Goal: Task Accomplishment & Management: Manage account settings

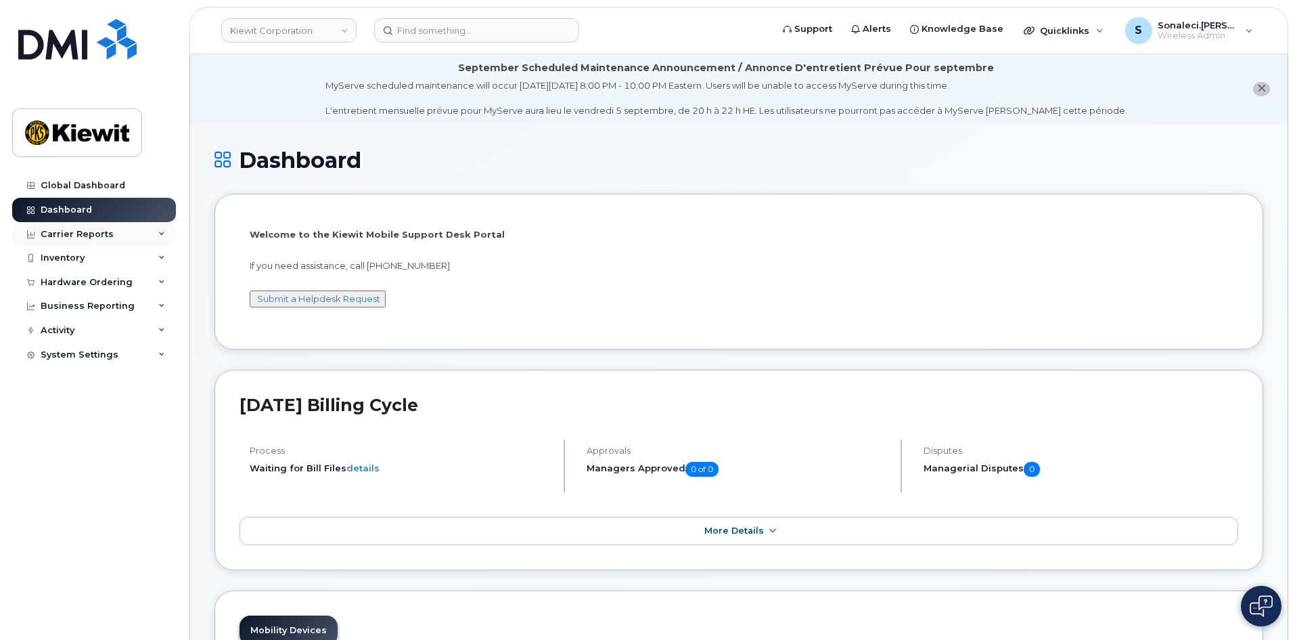
click at [65, 227] on div "Carrier Reports" at bounding box center [94, 234] width 164 height 24
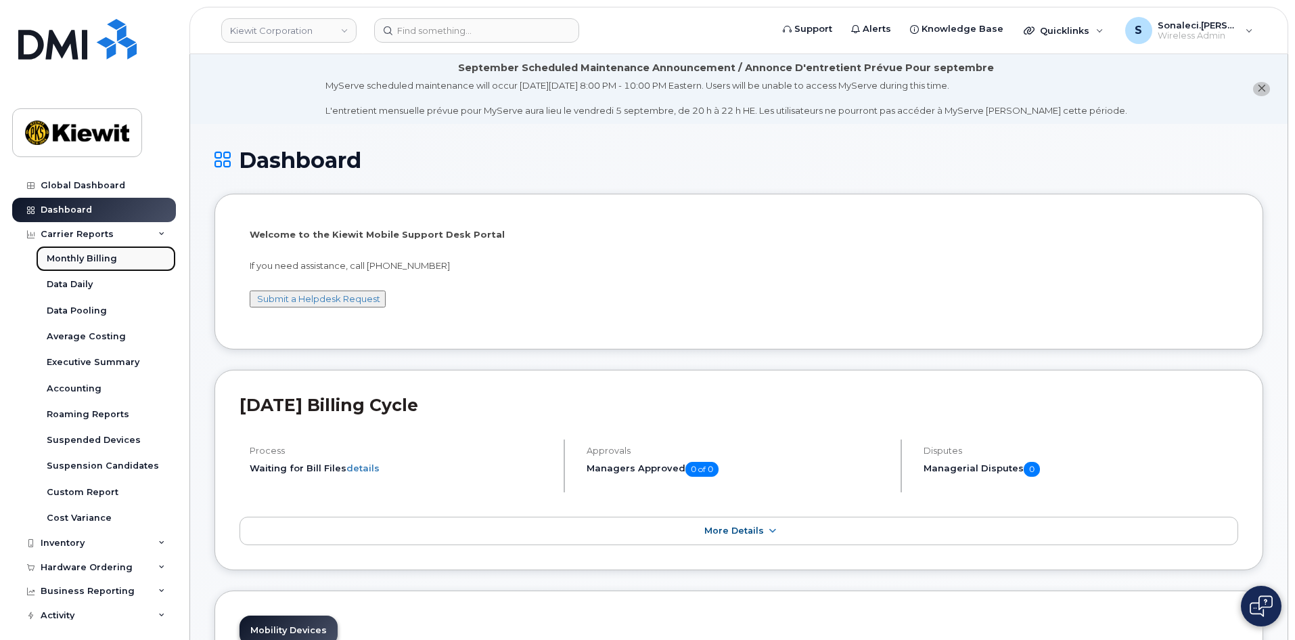
click at [65, 260] on div "Monthly Billing" at bounding box center [82, 258] width 70 height 12
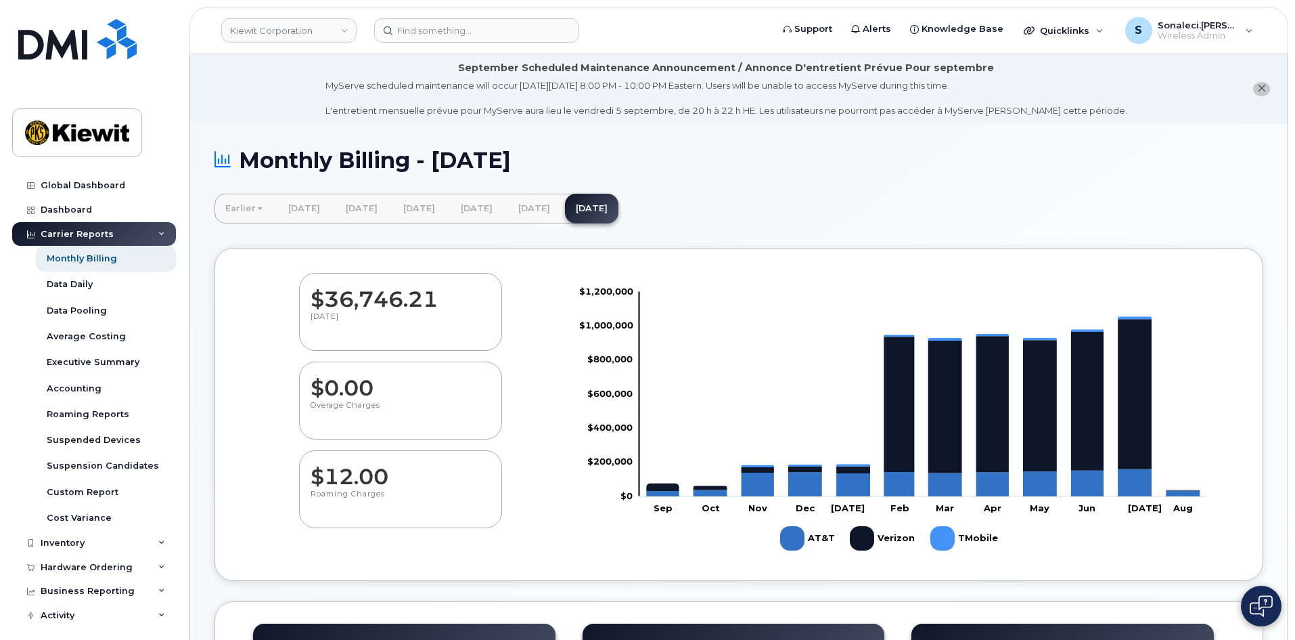
click at [67, 240] on div "Carrier Reports" at bounding box center [94, 234] width 164 height 24
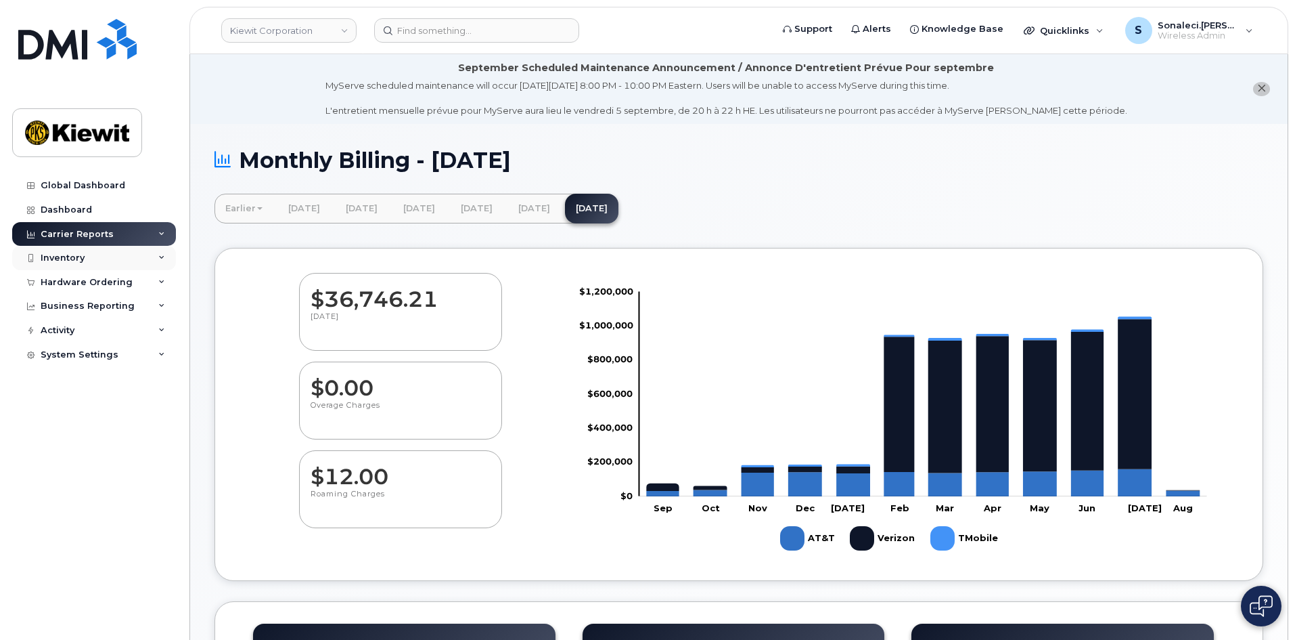
click at [71, 260] on div "Inventory" at bounding box center [63, 257] width 44 height 11
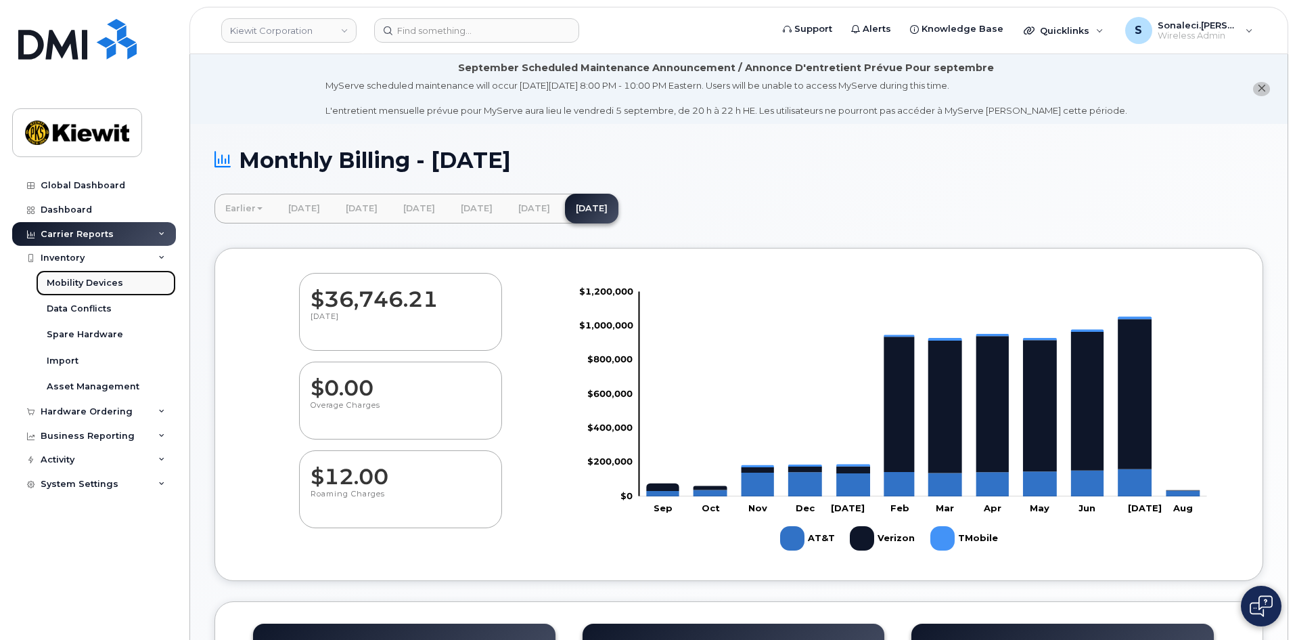
click at [68, 279] on div "Mobility Devices" at bounding box center [85, 283] width 76 height 12
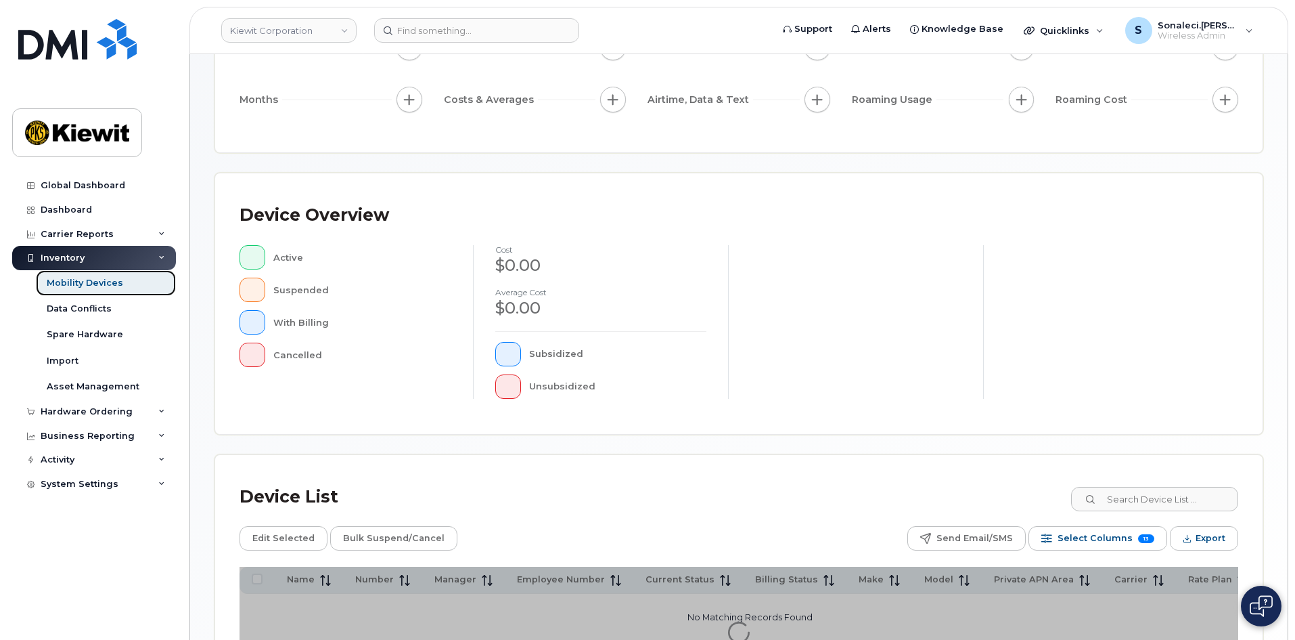
scroll to position [291, 0]
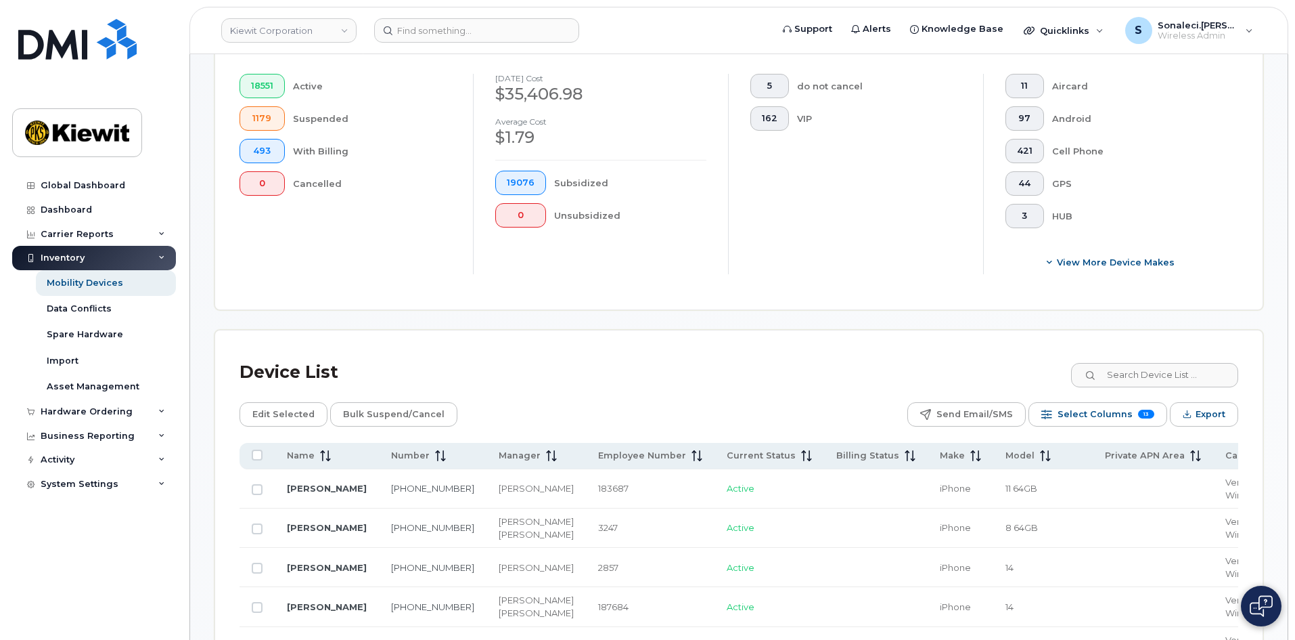
scroll to position [382, 0]
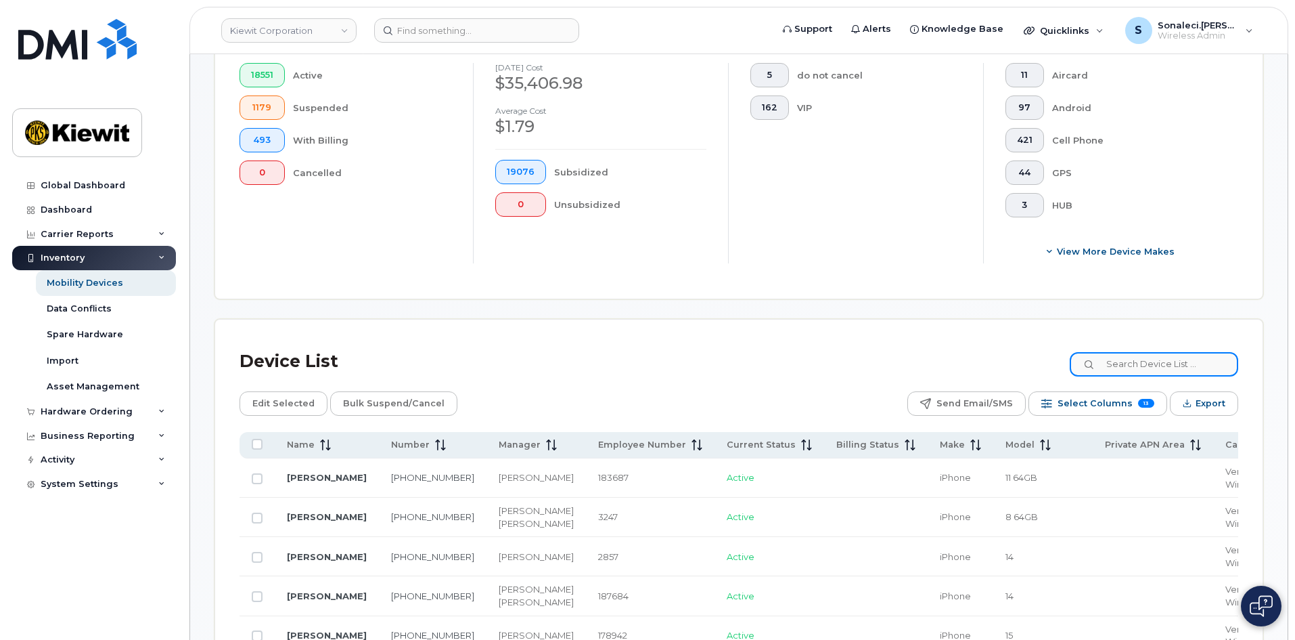
click at [1143, 352] on input at bounding box center [1154, 364] width 169 height 24
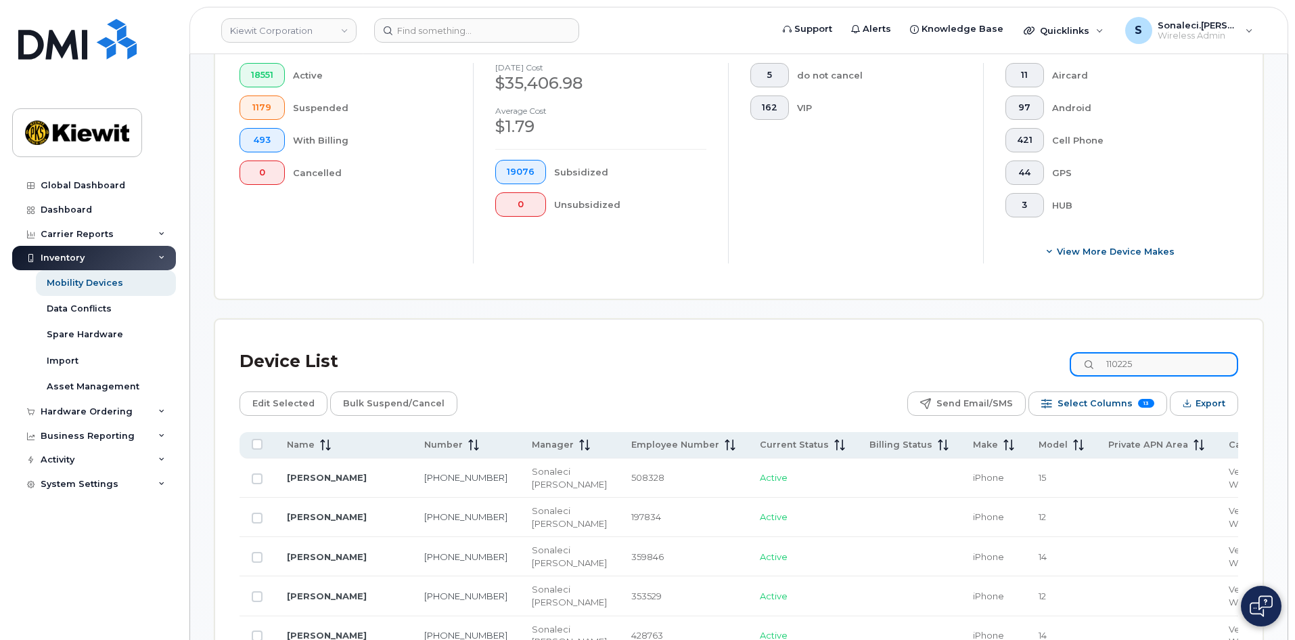
type input "110225"
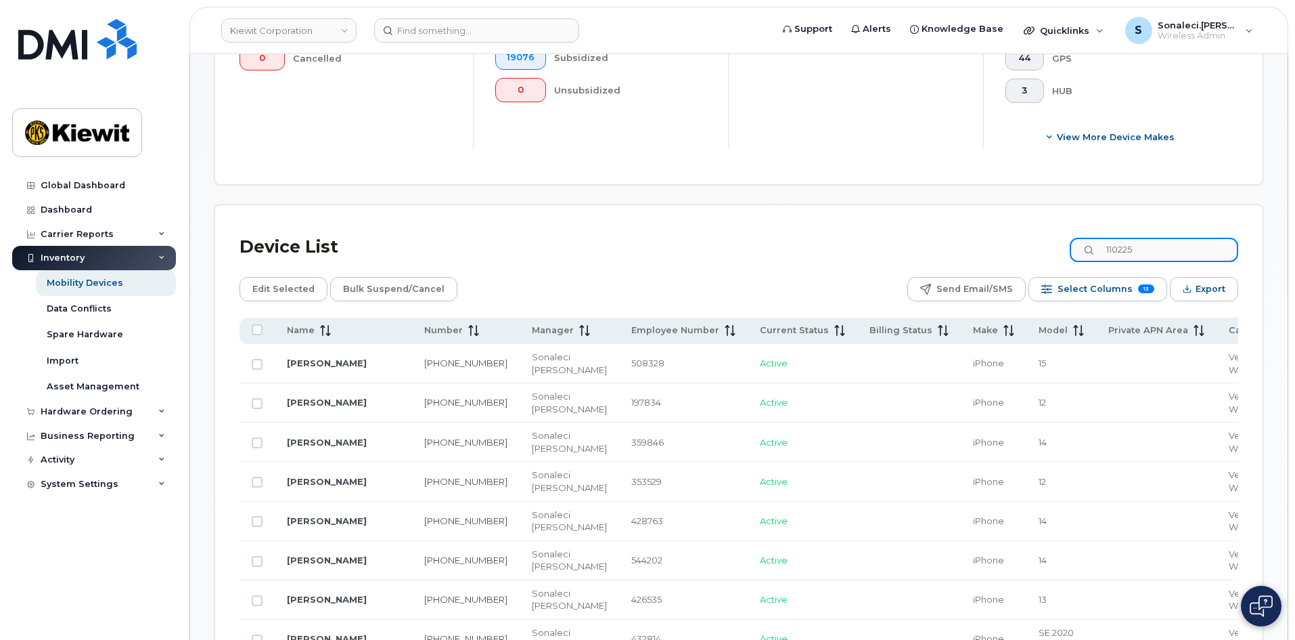
scroll to position [517, 0]
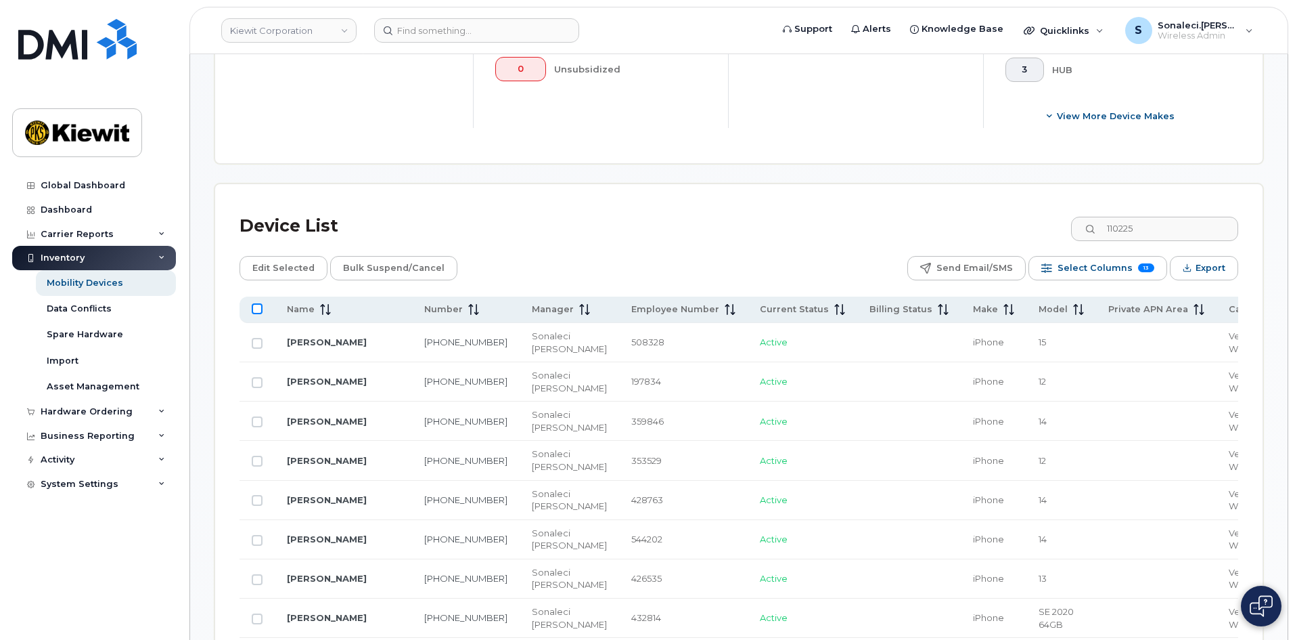
click at [255, 303] on input "All items unselected" at bounding box center [257, 308] width 11 height 11
checkbox input "true"
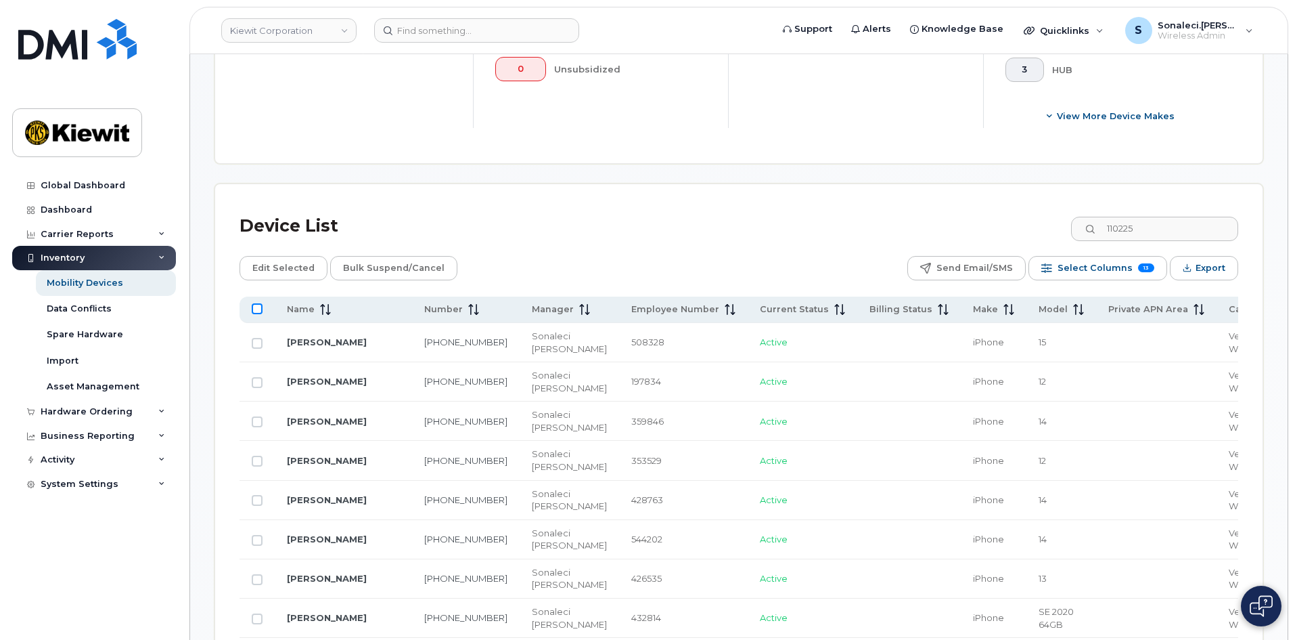
checkbox input "true"
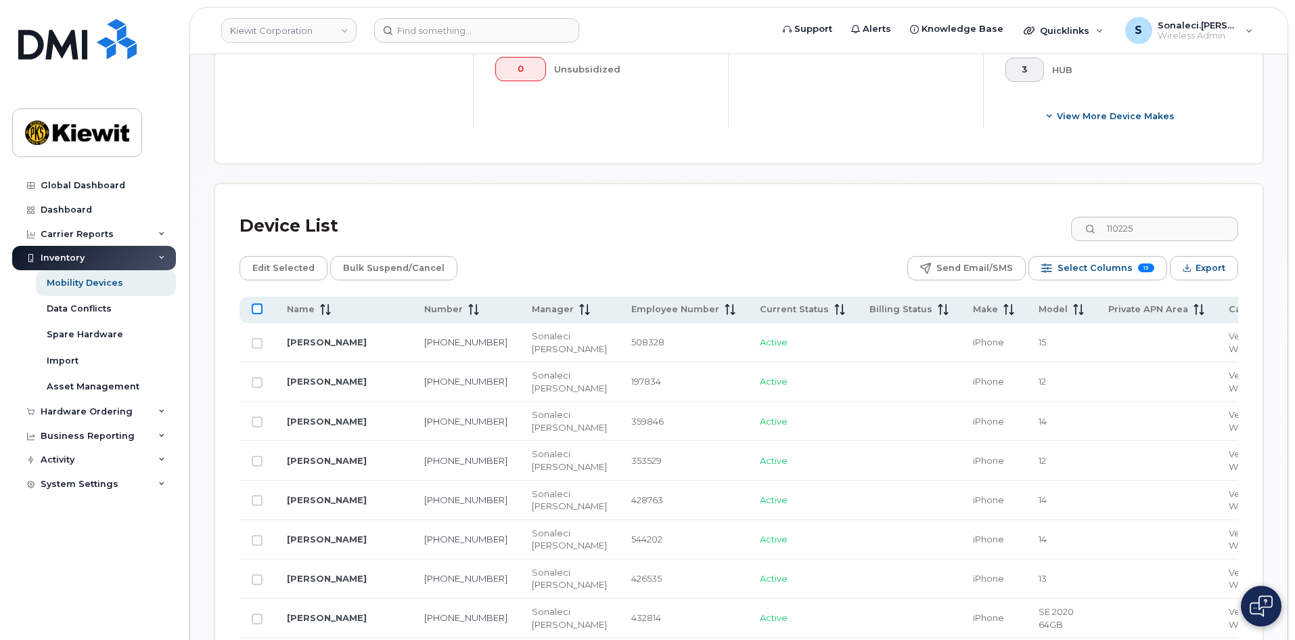
checkbox input "true"
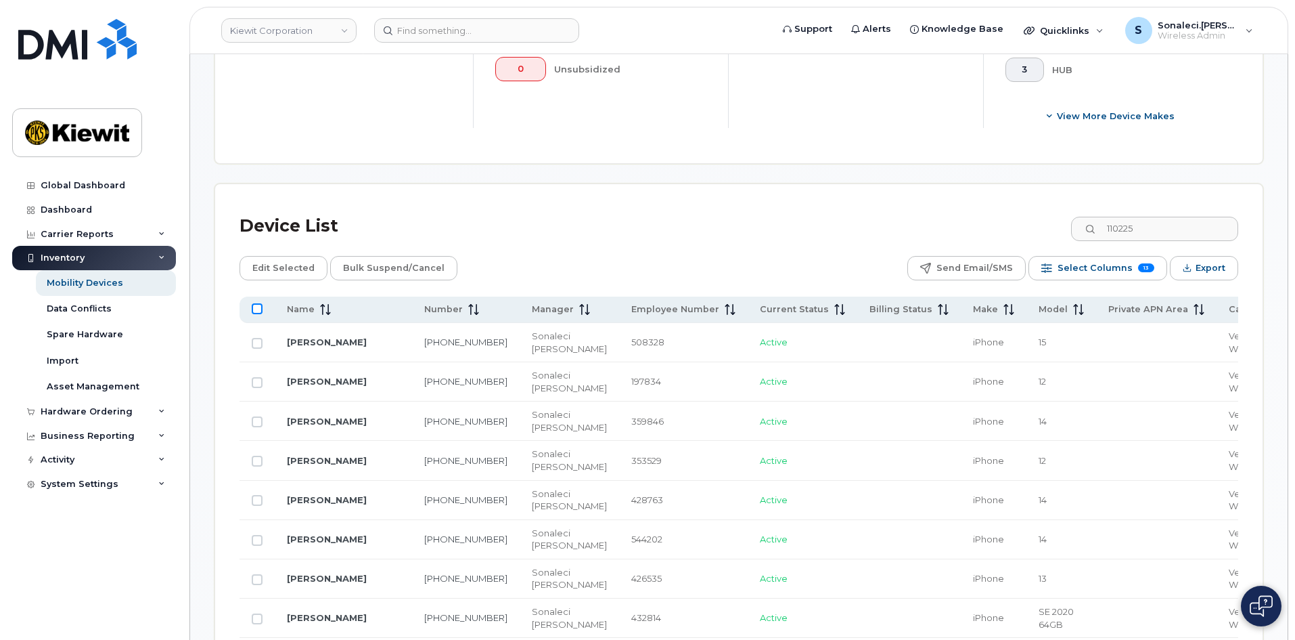
checkbox input "true"
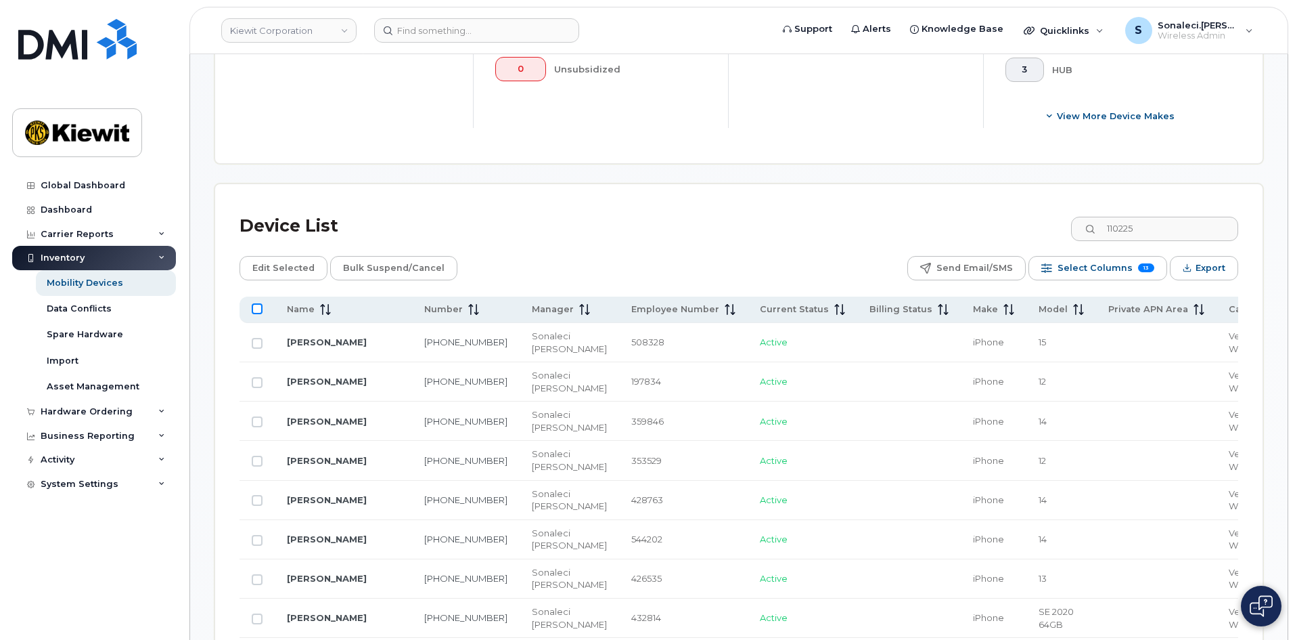
checkbox input "true"
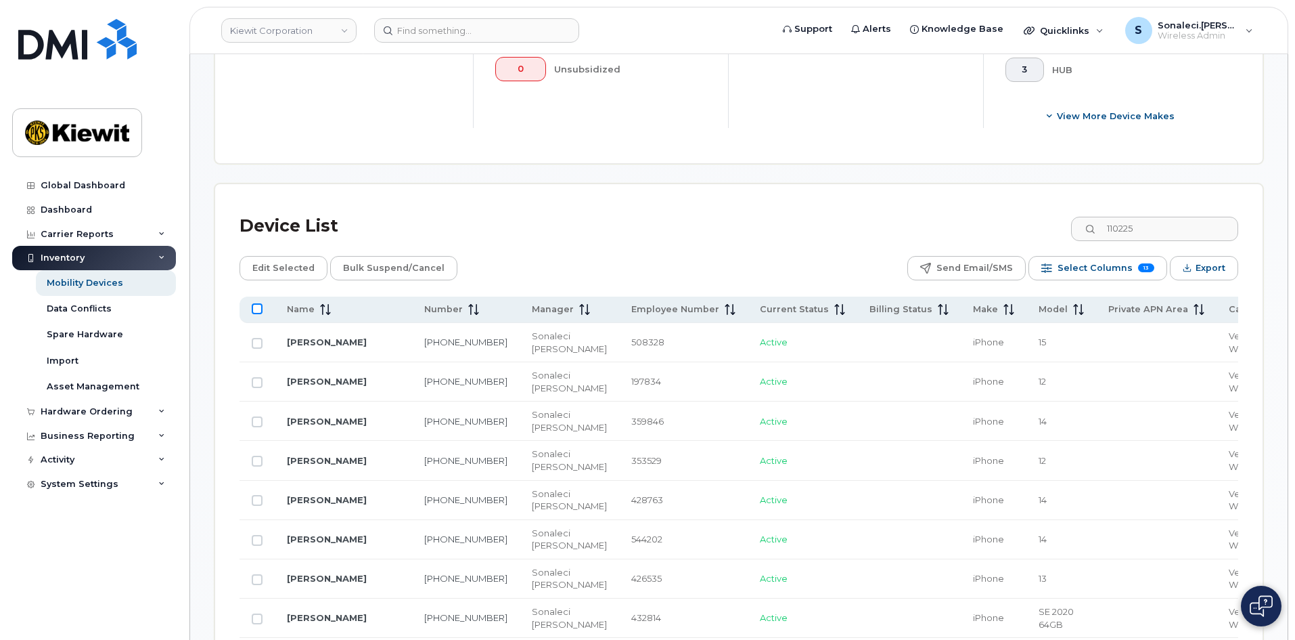
checkbox input "true"
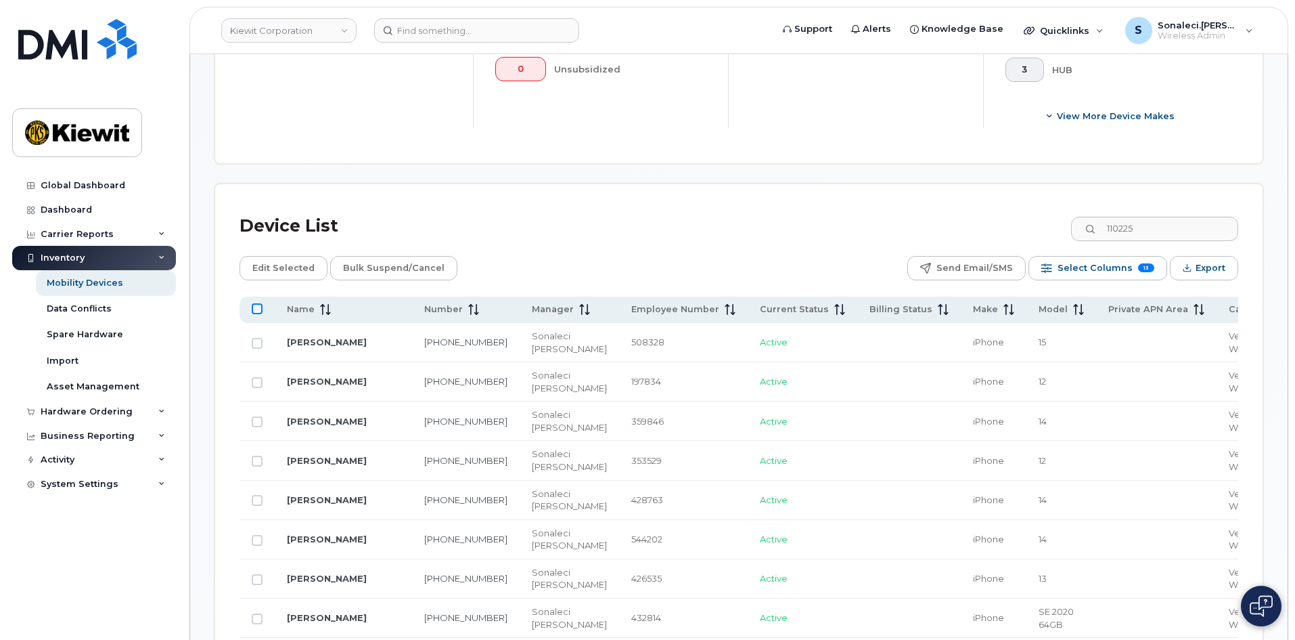
checkbox input "true"
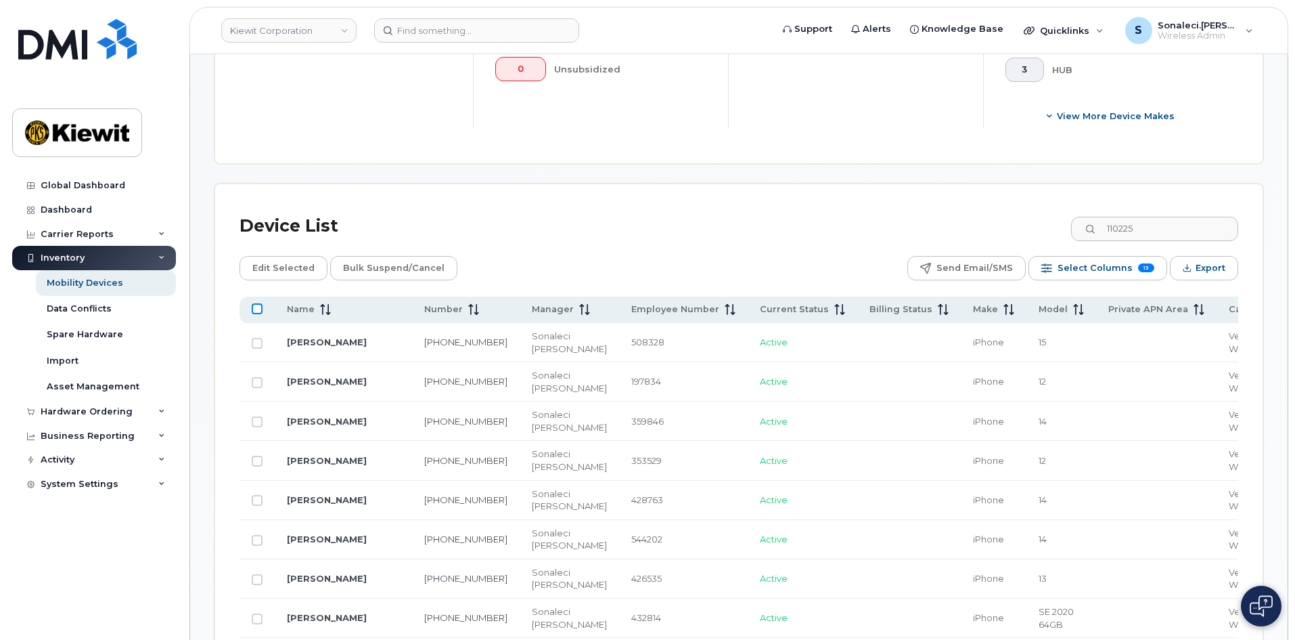
checkbox input "true"
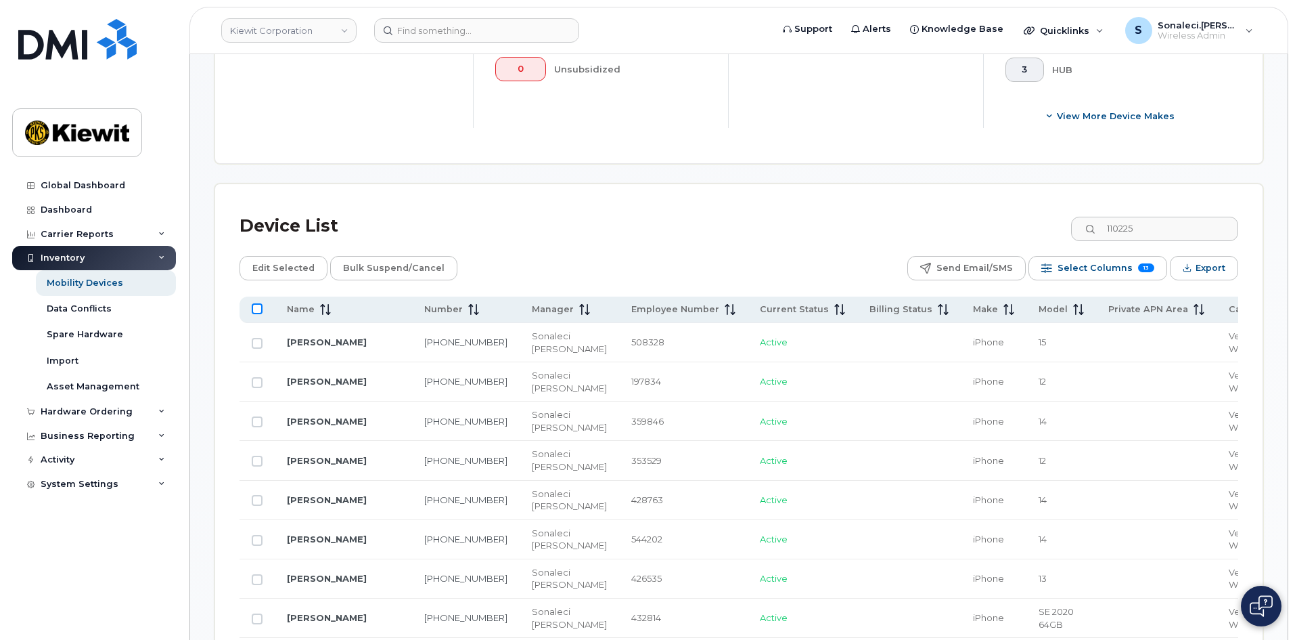
checkbox input "true"
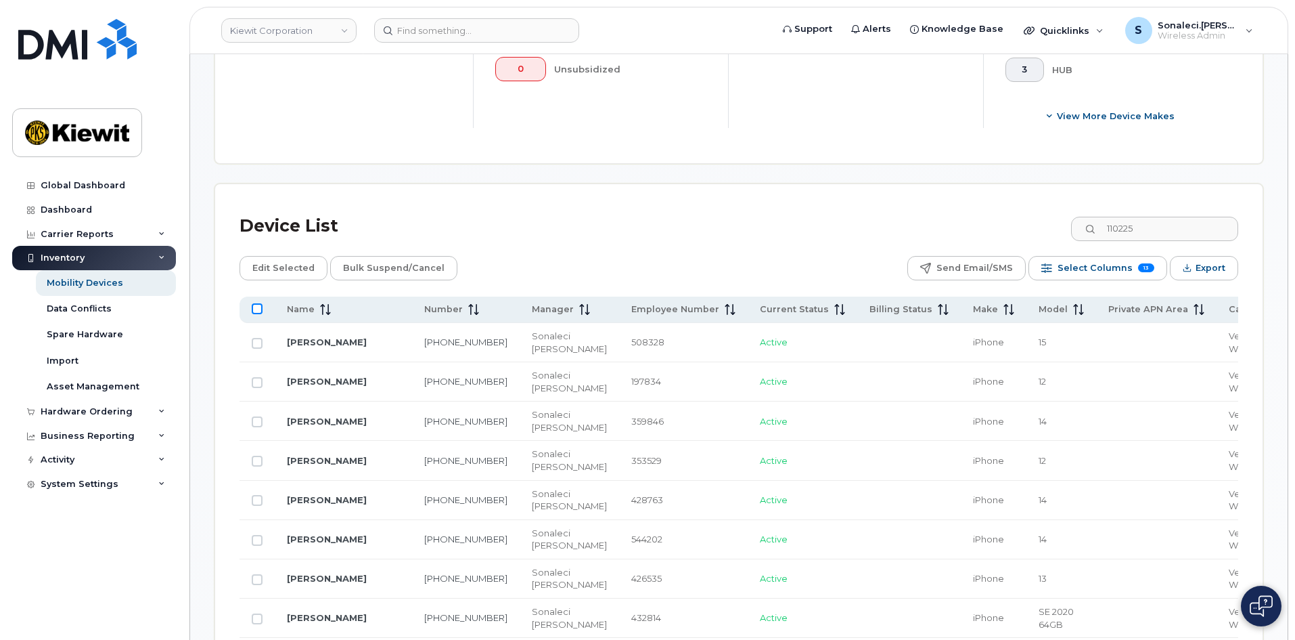
checkbox input "true"
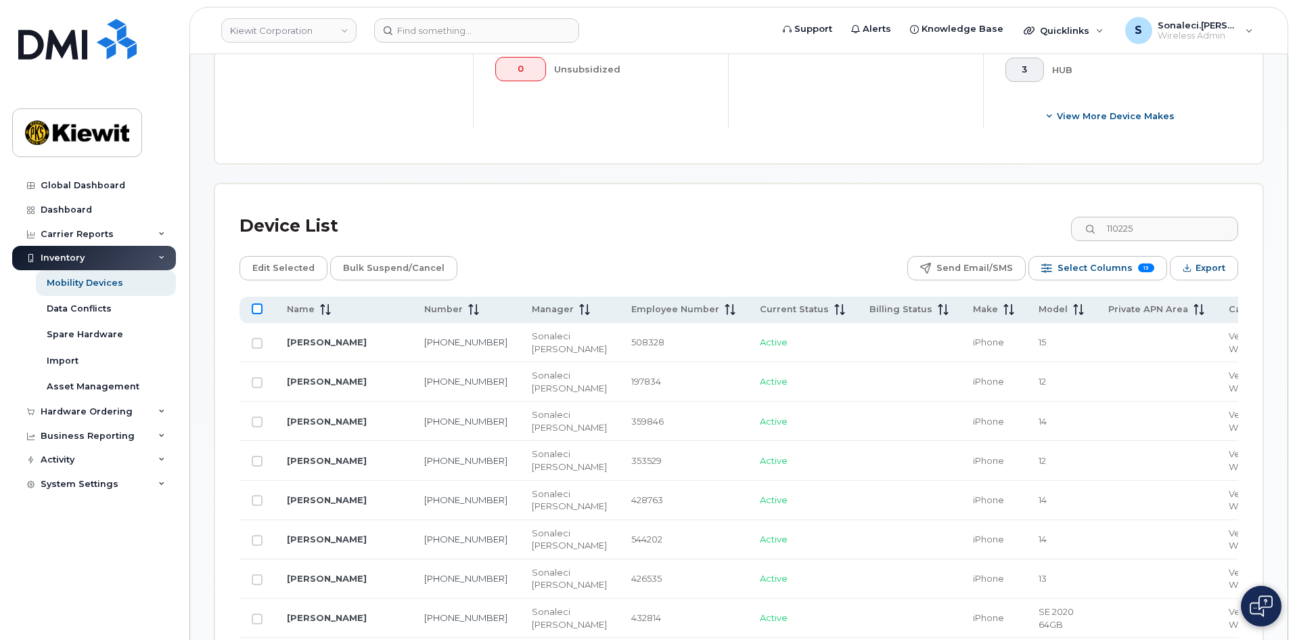
checkbox input "true"
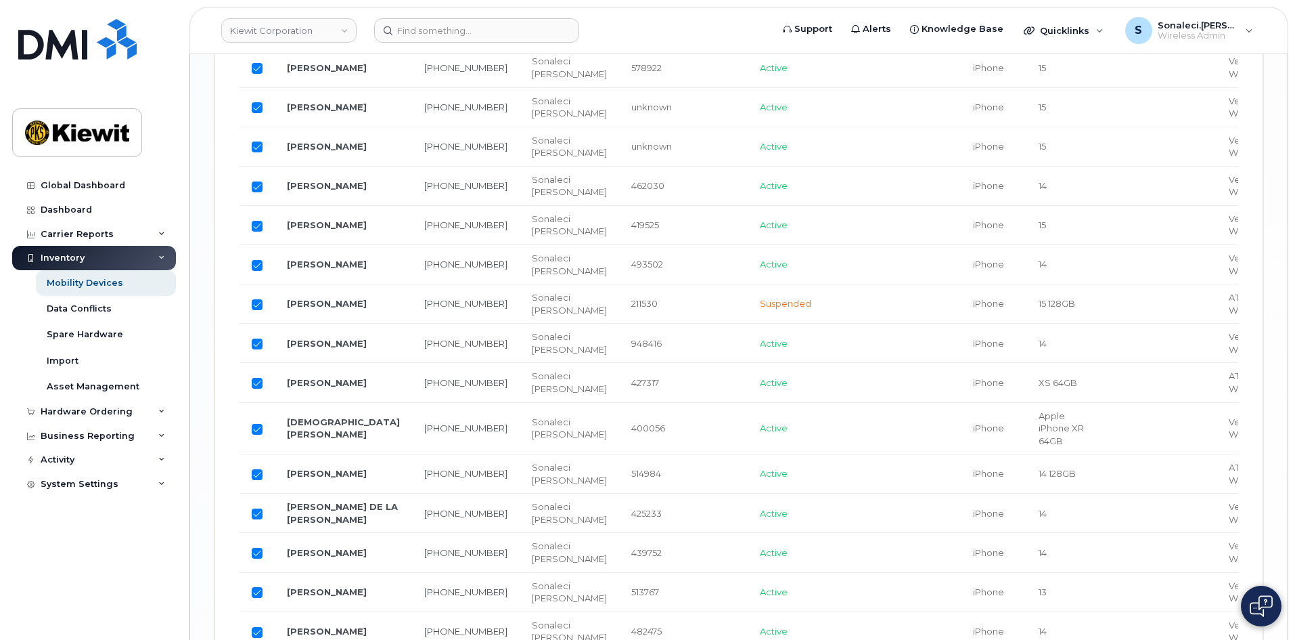
scroll to position [2006, 0]
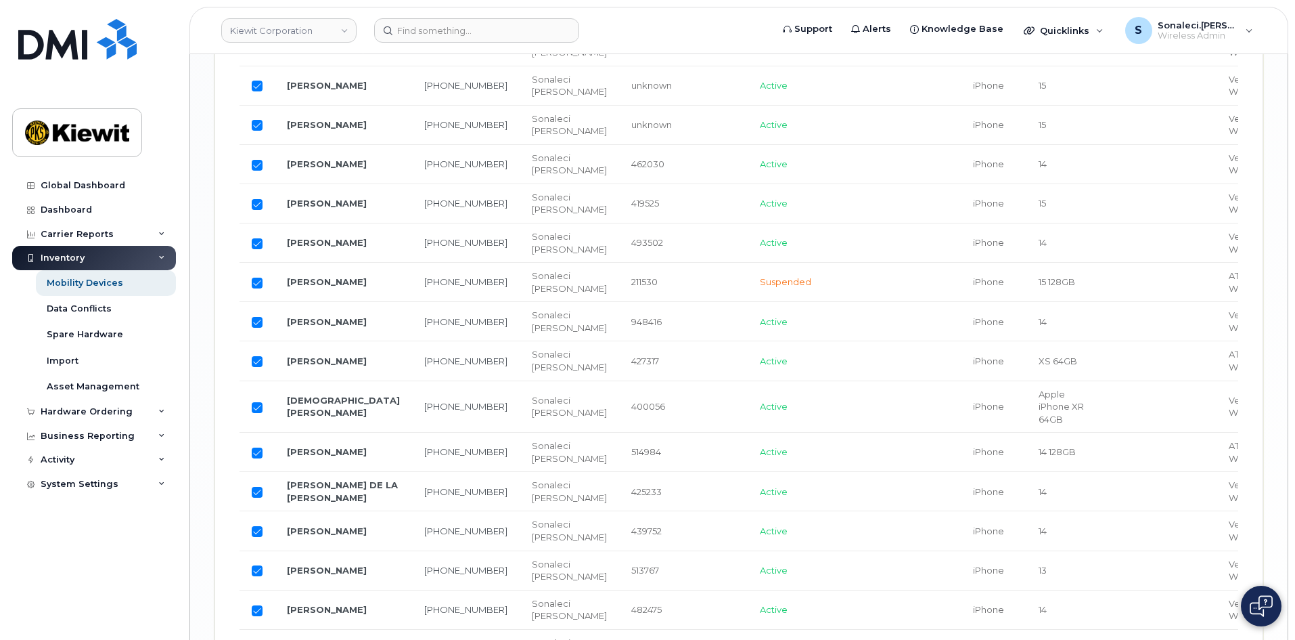
click at [760, 525] on span "Active" at bounding box center [774, 530] width 28 height 11
click at [748, 512] on td "Active" at bounding box center [803, 530] width 110 height 39
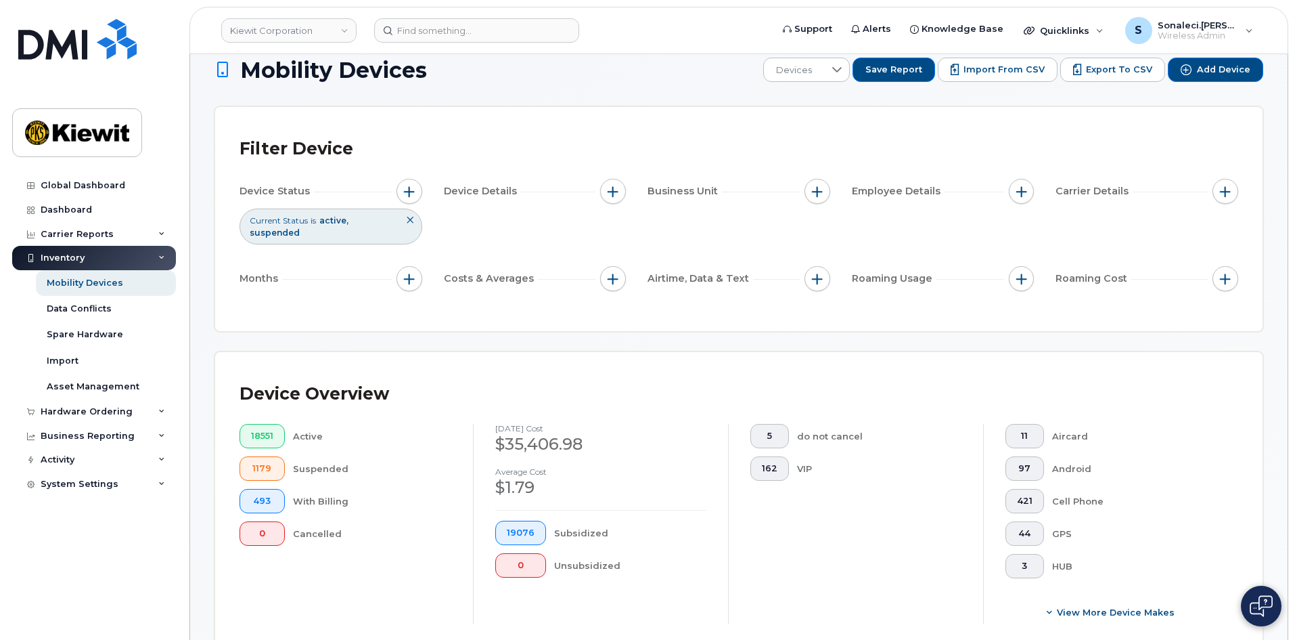
scroll to position [0, 0]
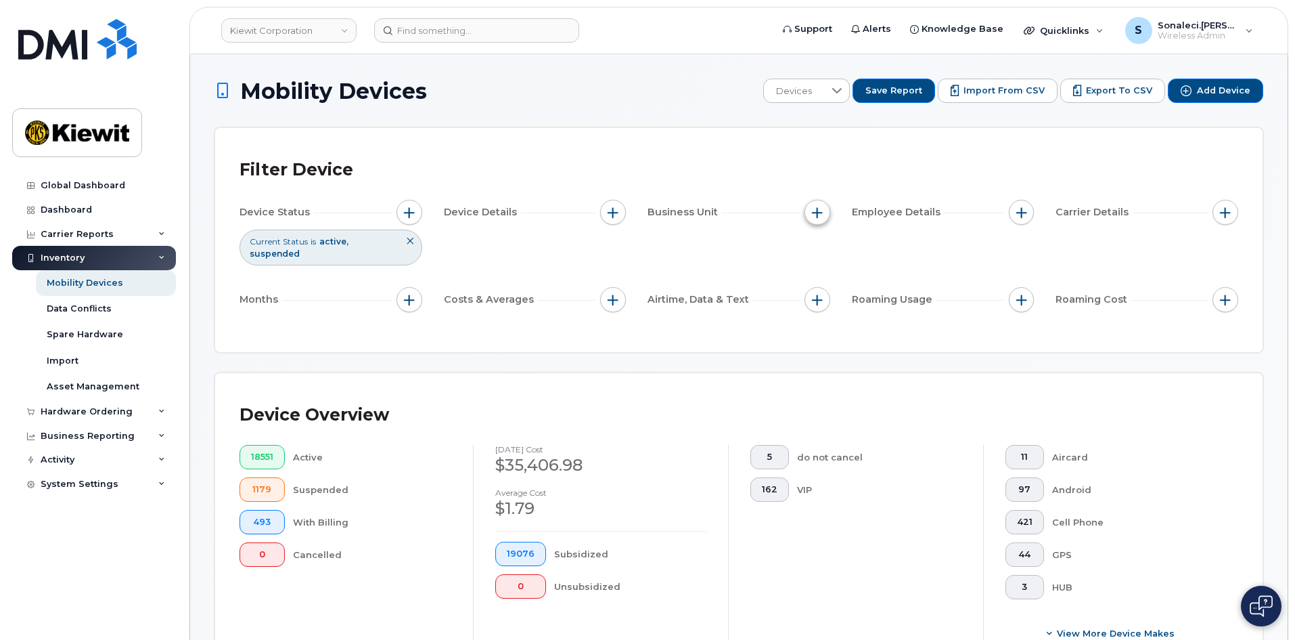
click at [815, 213] on span "button" at bounding box center [817, 212] width 11 height 11
click at [819, 321] on input "WBS Element" at bounding box center [821, 317] width 11 height 11
checkbox input "true"
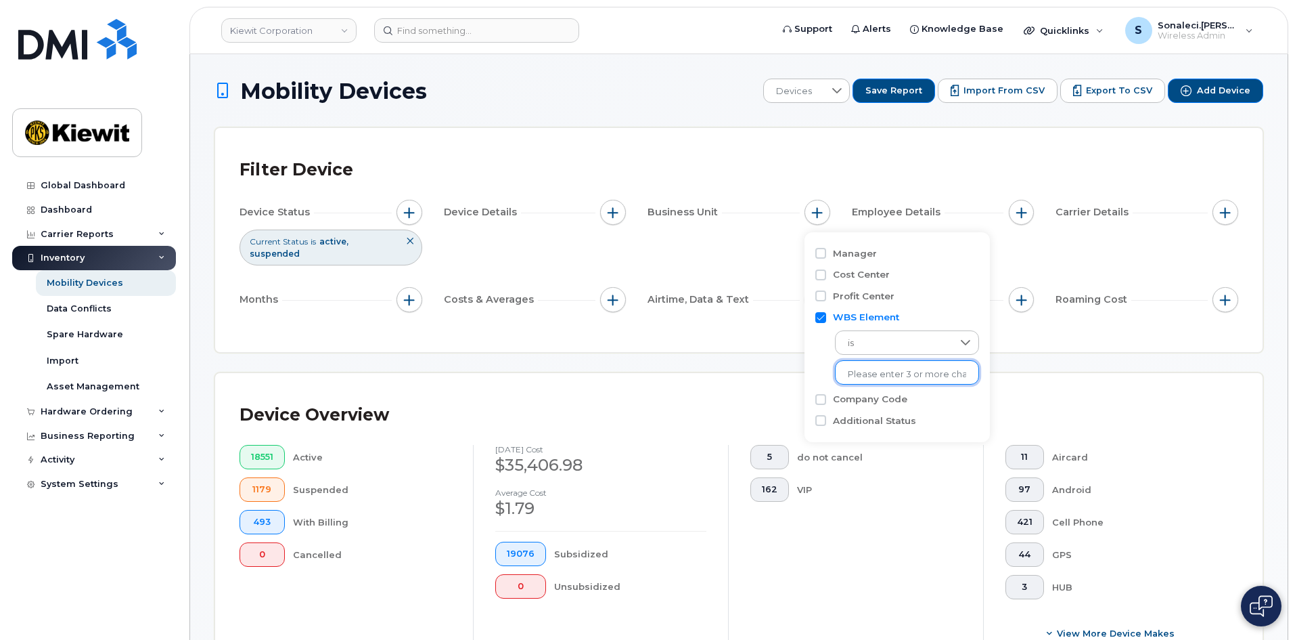
click at [868, 368] on li at bounding box center [907, 375] width 118 height 20
click at [888, 370] on input "text" at bounding box center [907, 374] width 118 height 12
type input "110225"
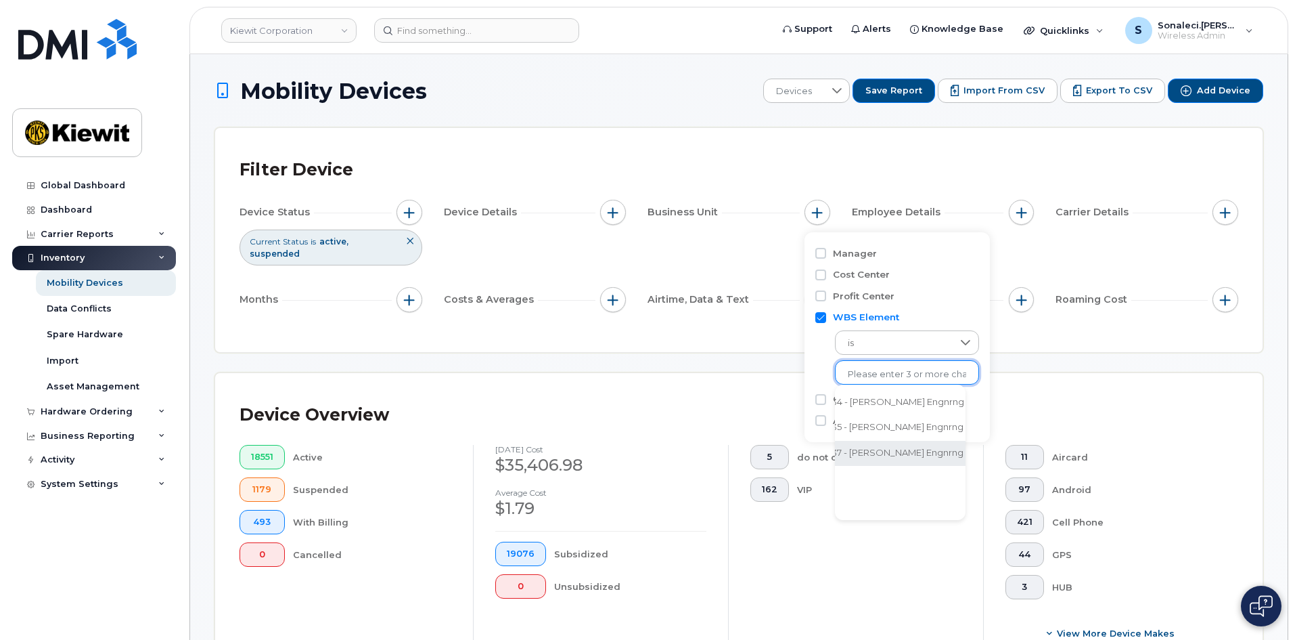
click at [1061, 384] on div "Device Overview 18551 Active 1179 Suspended 493 With Billing 0 Cancelled August…" at bounding box center [739, 526] width 1048 height 307
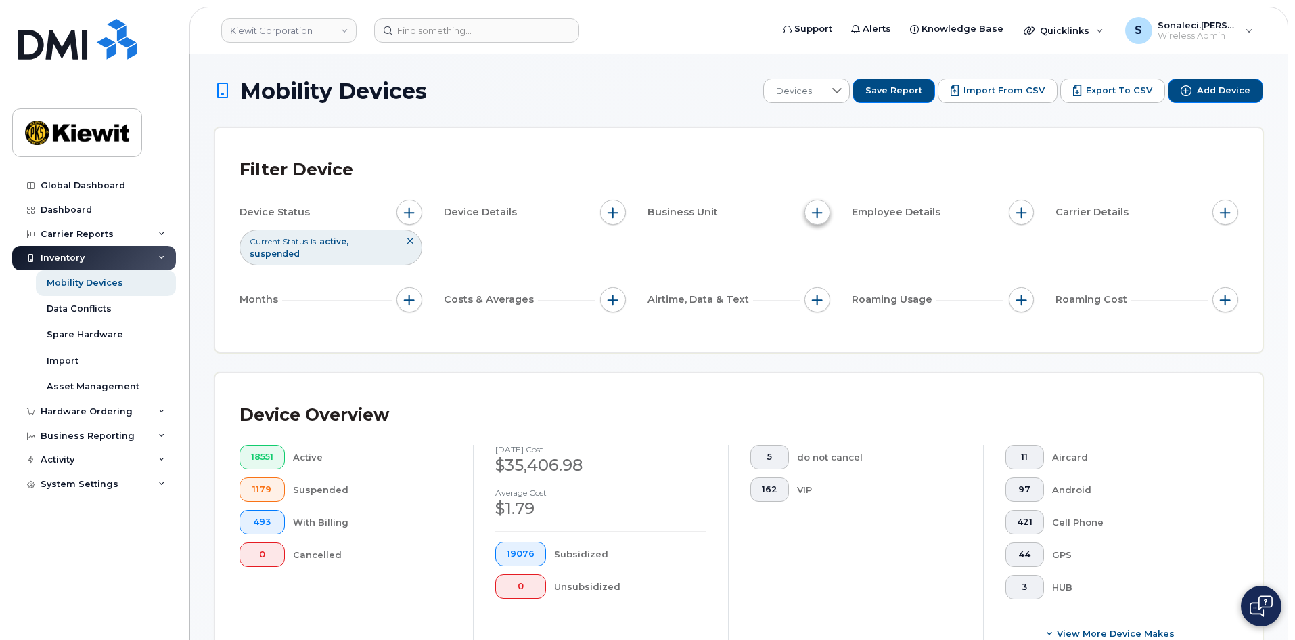
click at [820, 210] on span "button" at bounding box center [817, 212] width 11 height 11
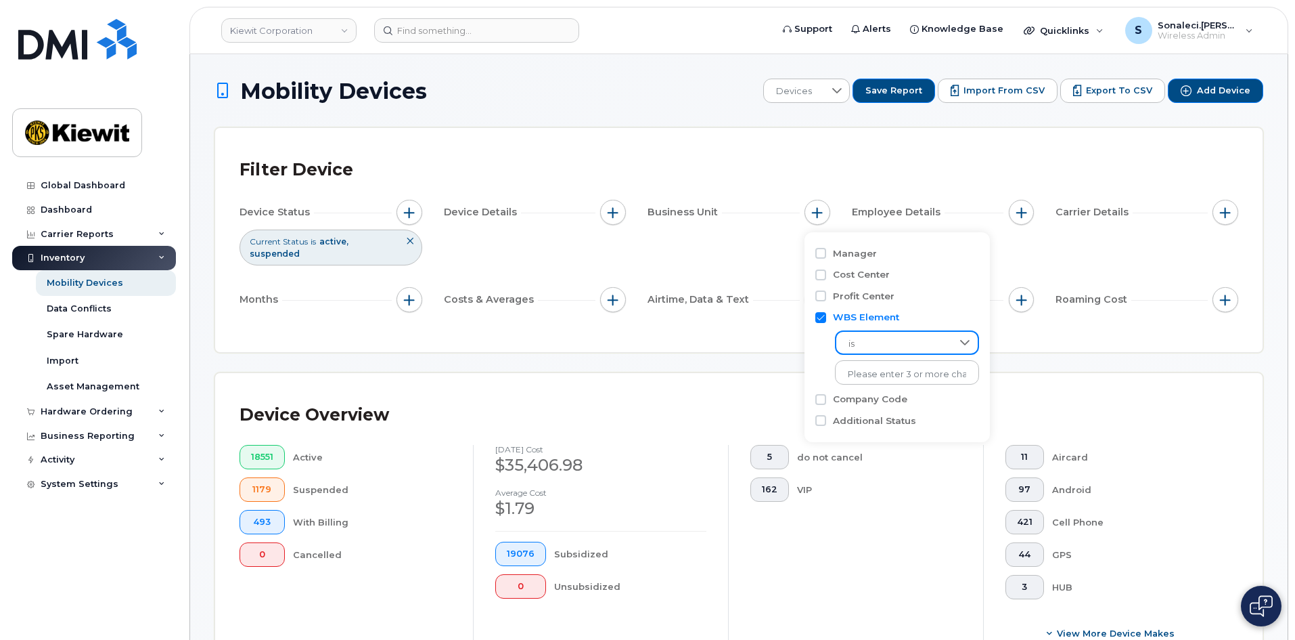
click at [865, 338] on span "is" at bounding box center [895, 344] width 116 height 24
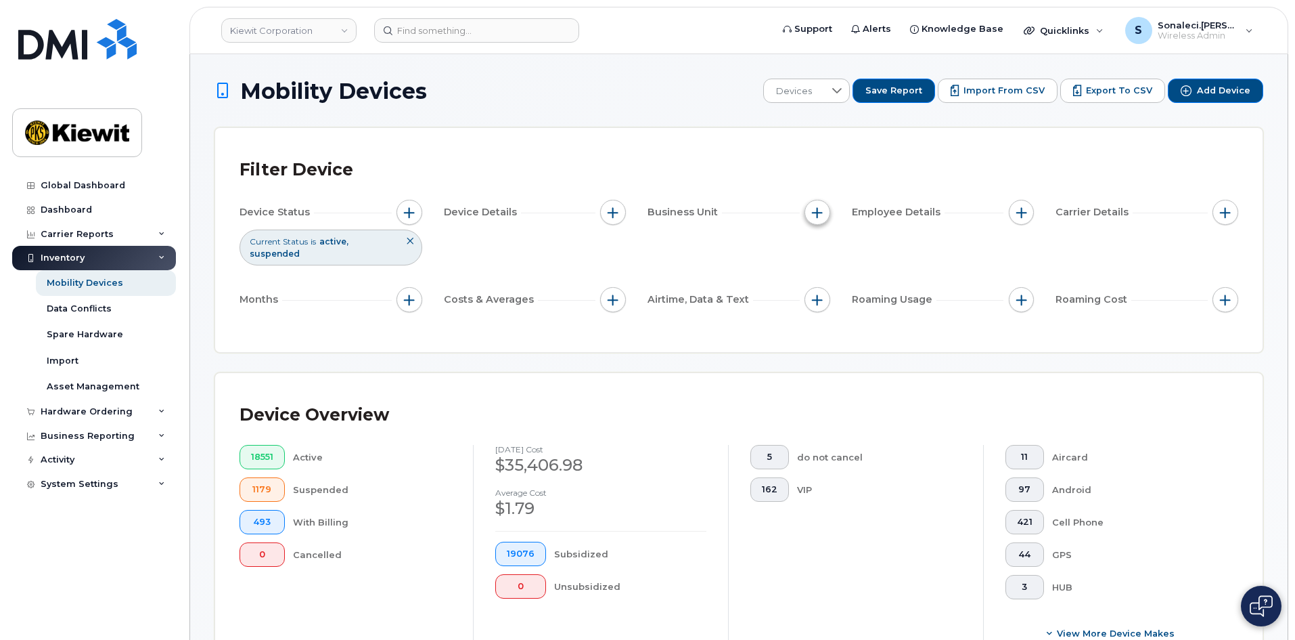
click at [809, 214] on button "button" at bounding box center [818, 213] width 26 height 26
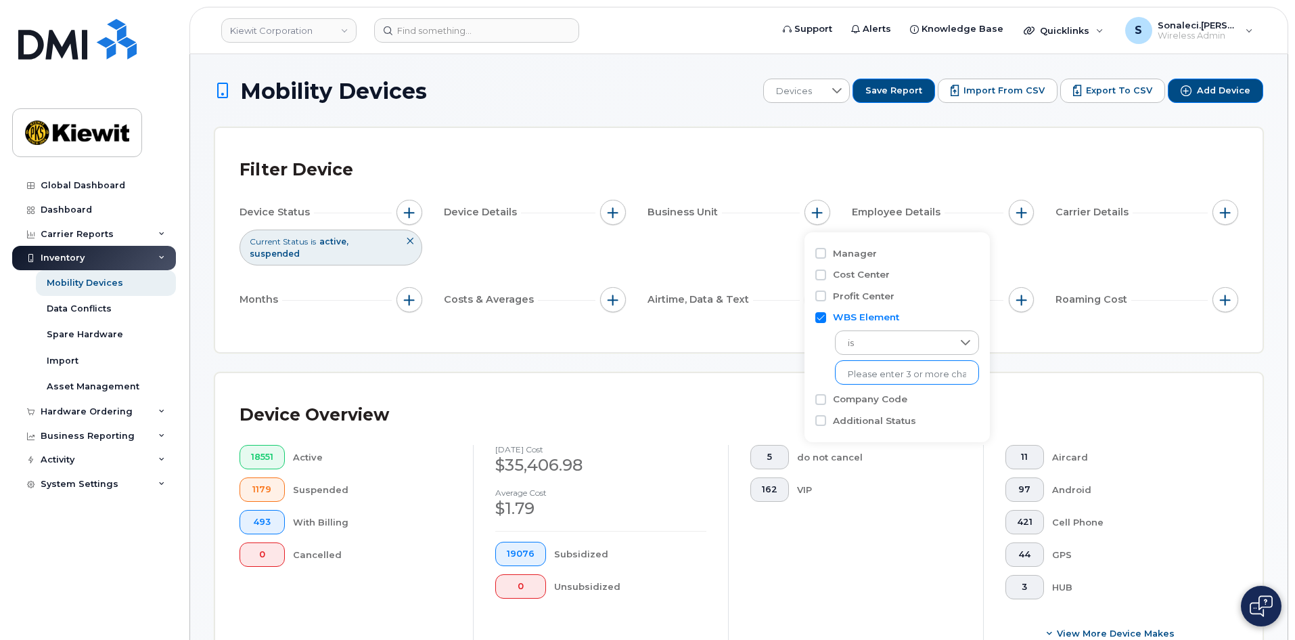
click at [871, 376] on input "text" at bounding box center [907, 374] width 118 height 12
type input "110225"
click at [881, 405] on li "1242 - 110225.2751 - Kiewit Engnrng Grp Inc" at bounding box center [960, 402] width 250 height 25
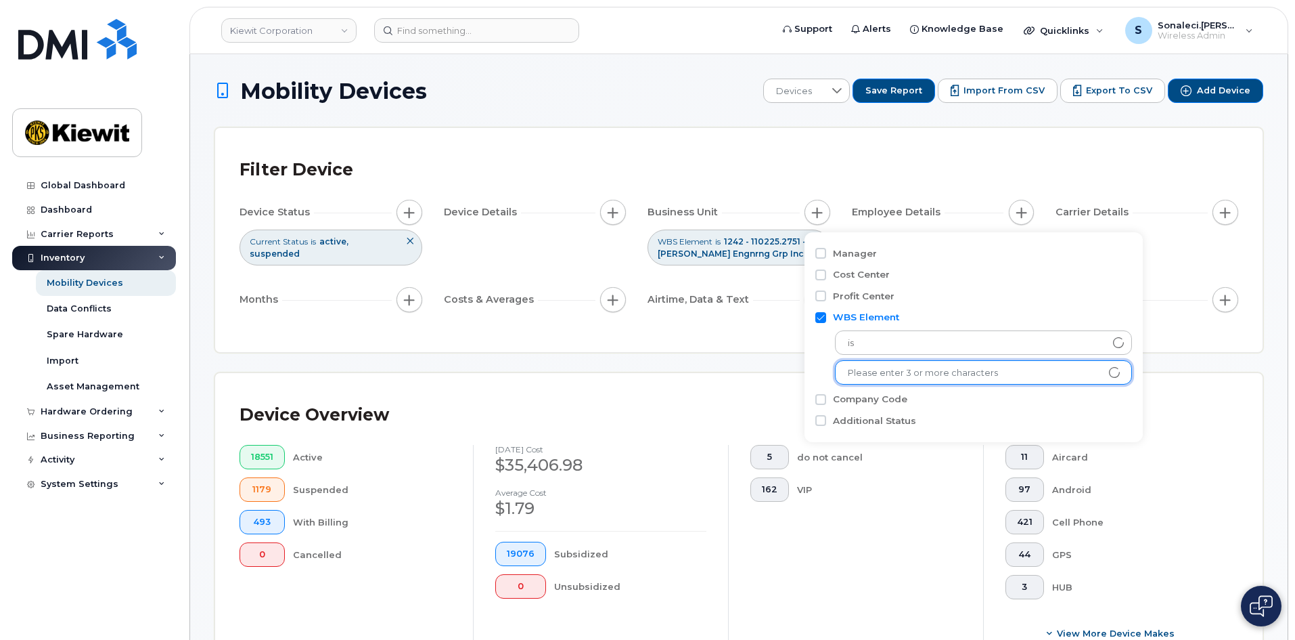
checkbox input "false"
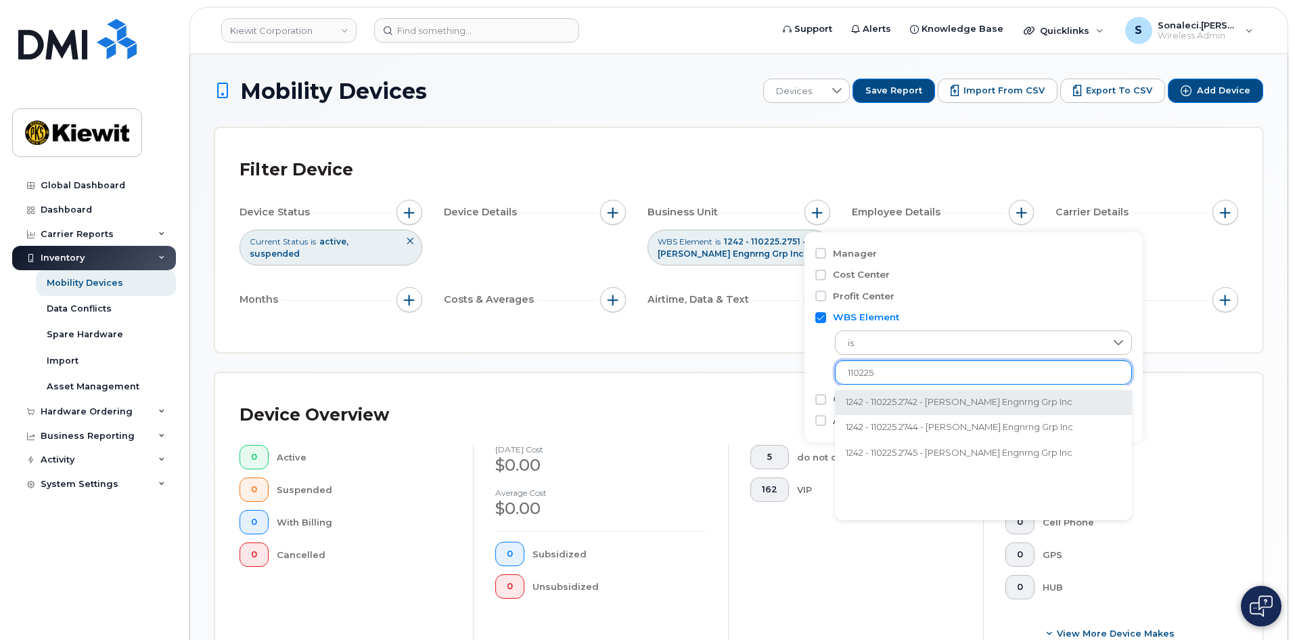
type input "110225"
click at [900, 414] on li "1242 - 110225.2742 - Kiewit Engnrng Grp Inc" at bounding box center [983, 402] width 297 height 25
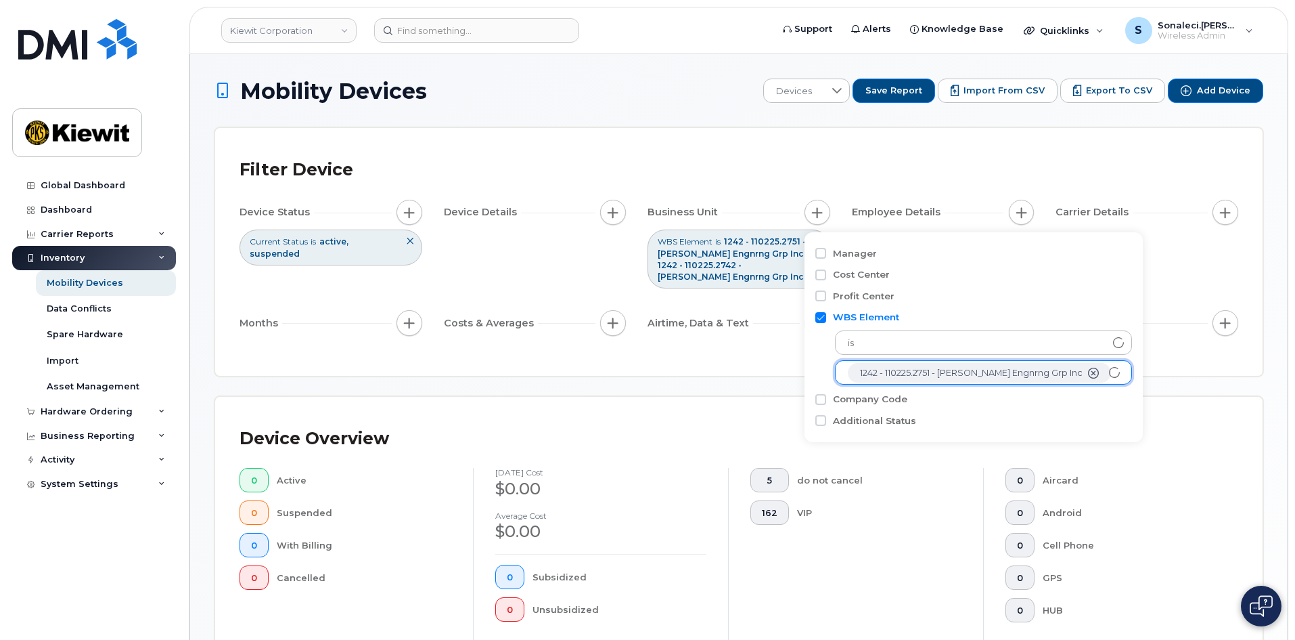
scroll to position [52, 0]
click at [917, 374] on input "text" at bounding box center [983, 373] width 271 height 12
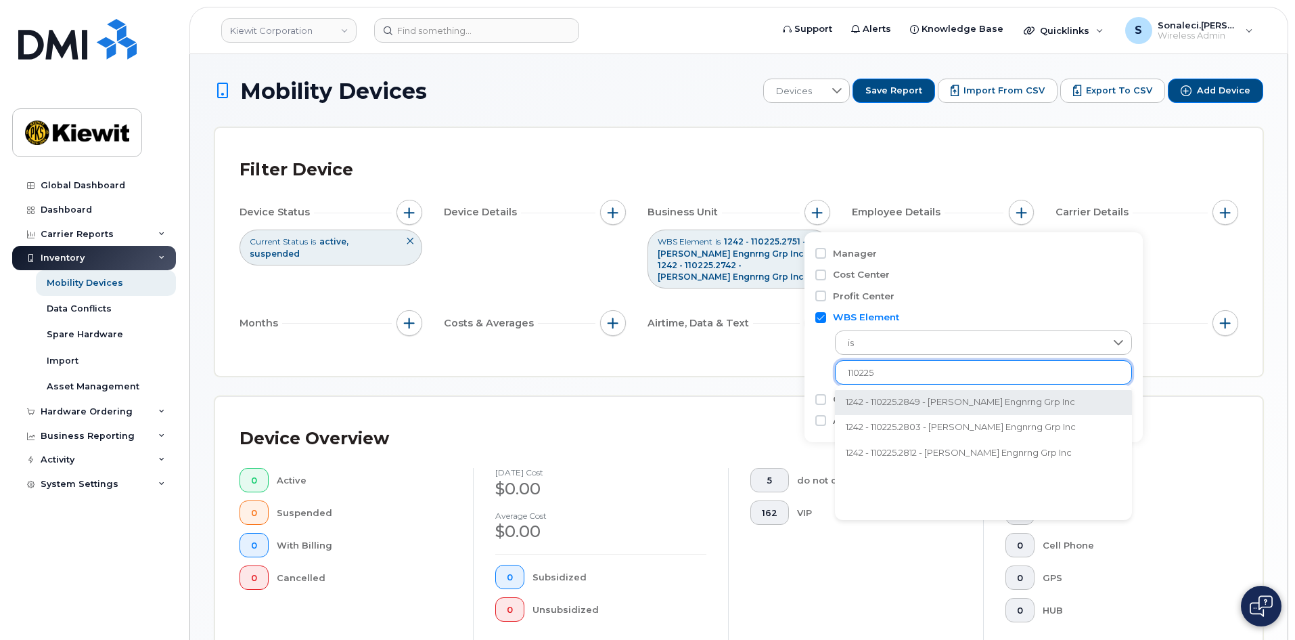
type input "110225"
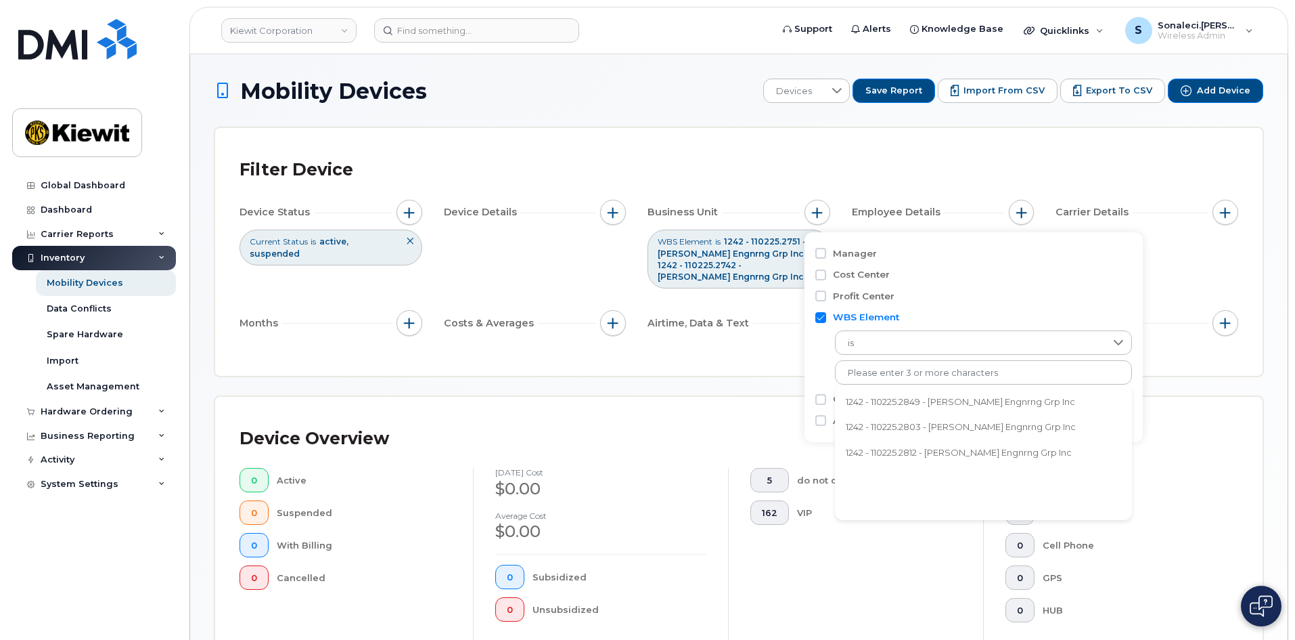
click at [915, 403] on li "1242 - 110225.2849 - Kiewit Engnrng Grp Inc" at bounding box center [983, 402] width 297 height 25
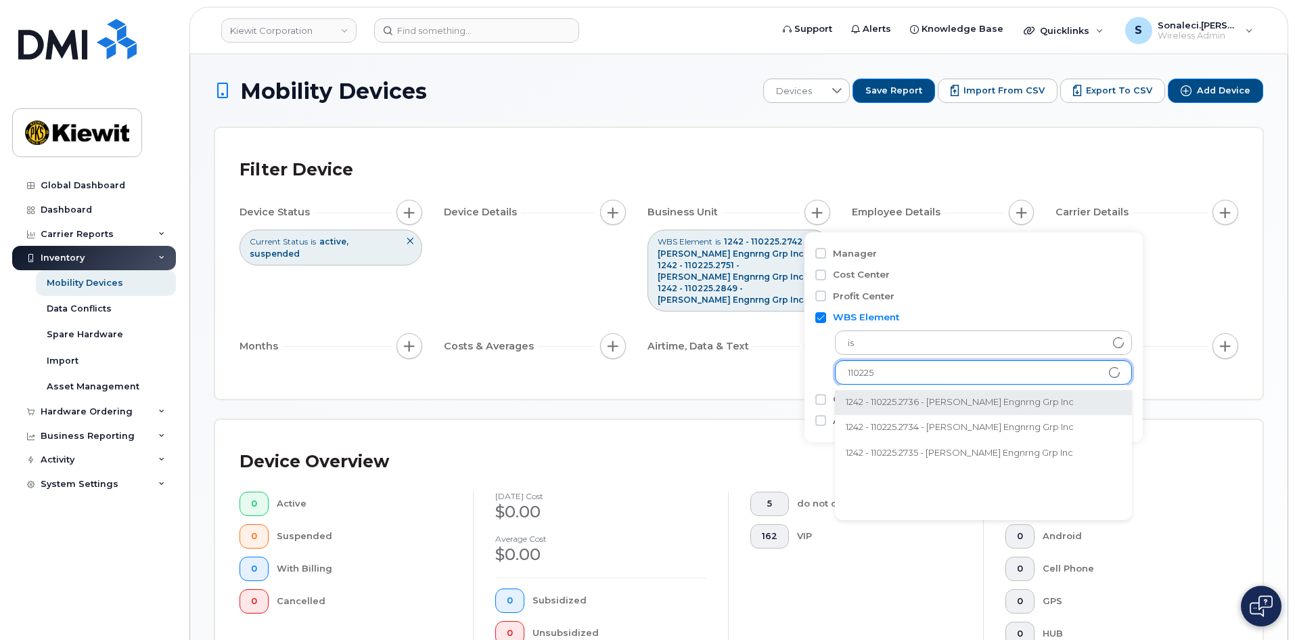
type input "110225"
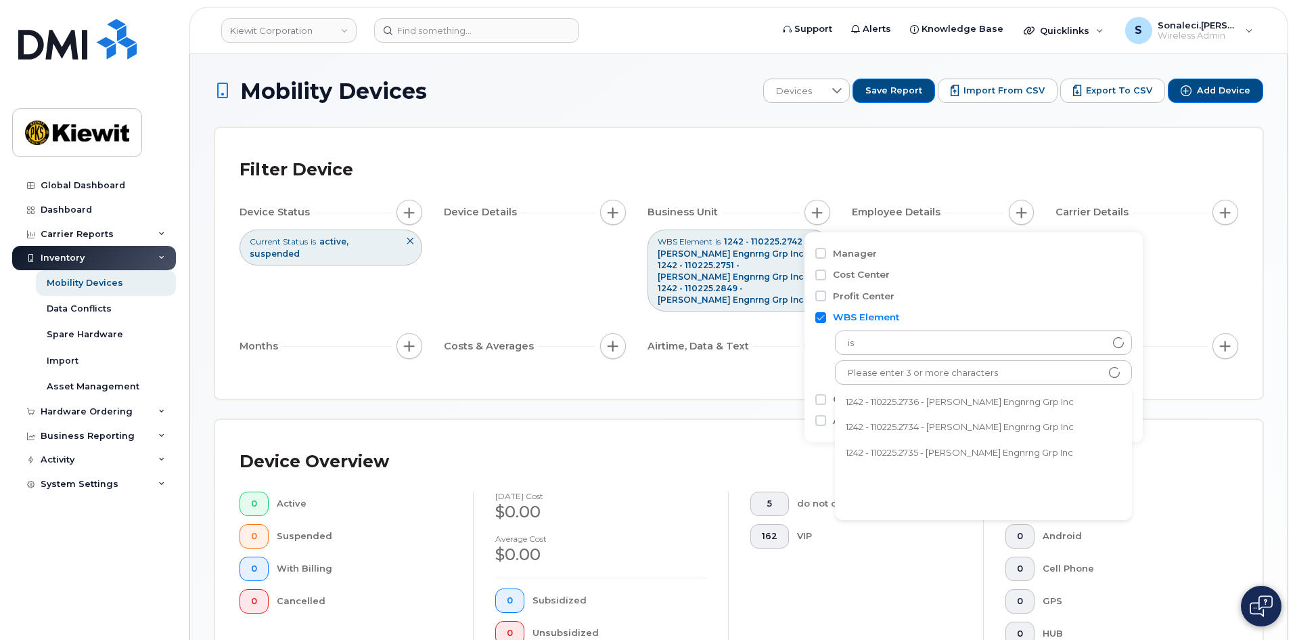
click at [767, 401] on div "Mobility Devices Devices Save Report Import from CSV Export to CSV Add Device F…" at bounding box center [739, 535] width 1049 height 912
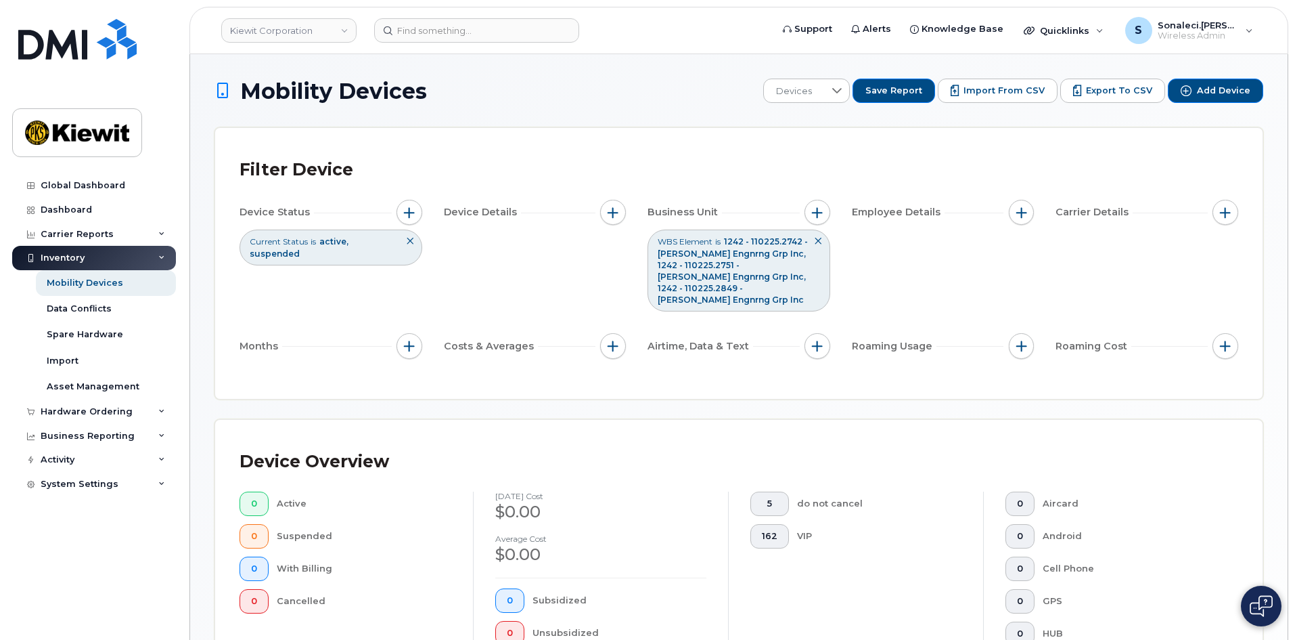
click at [823, 237] on button at bounding box center [818, 241] width 23 height 22
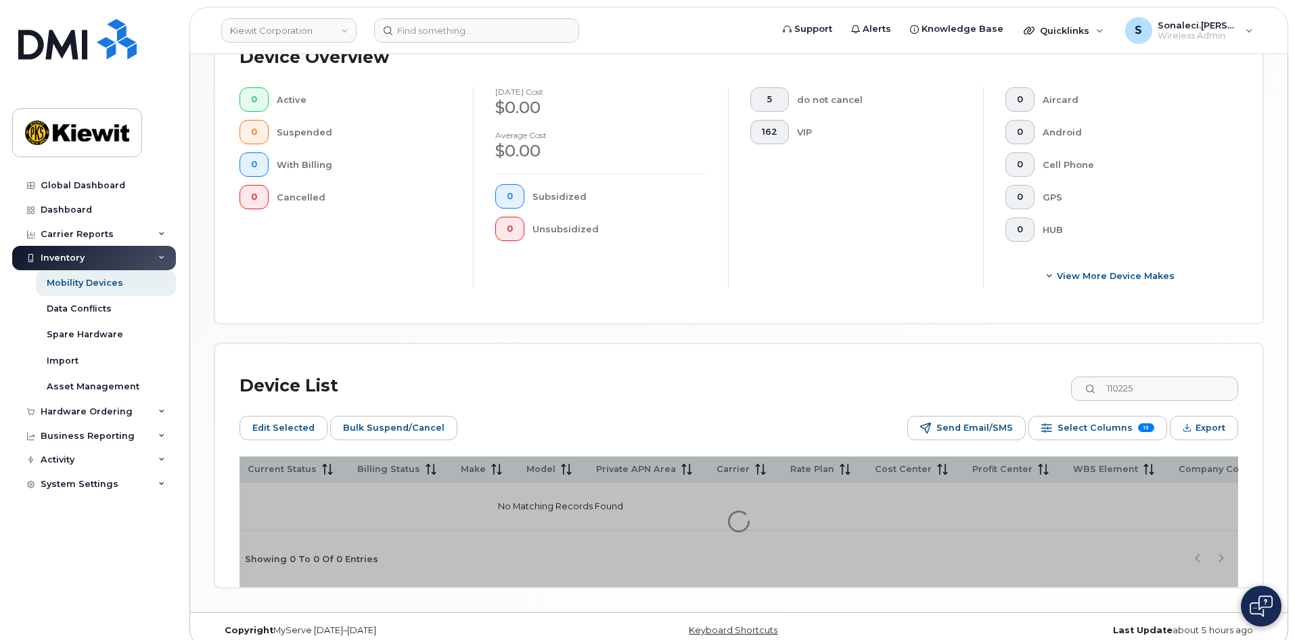
scroll to position [365, 0]
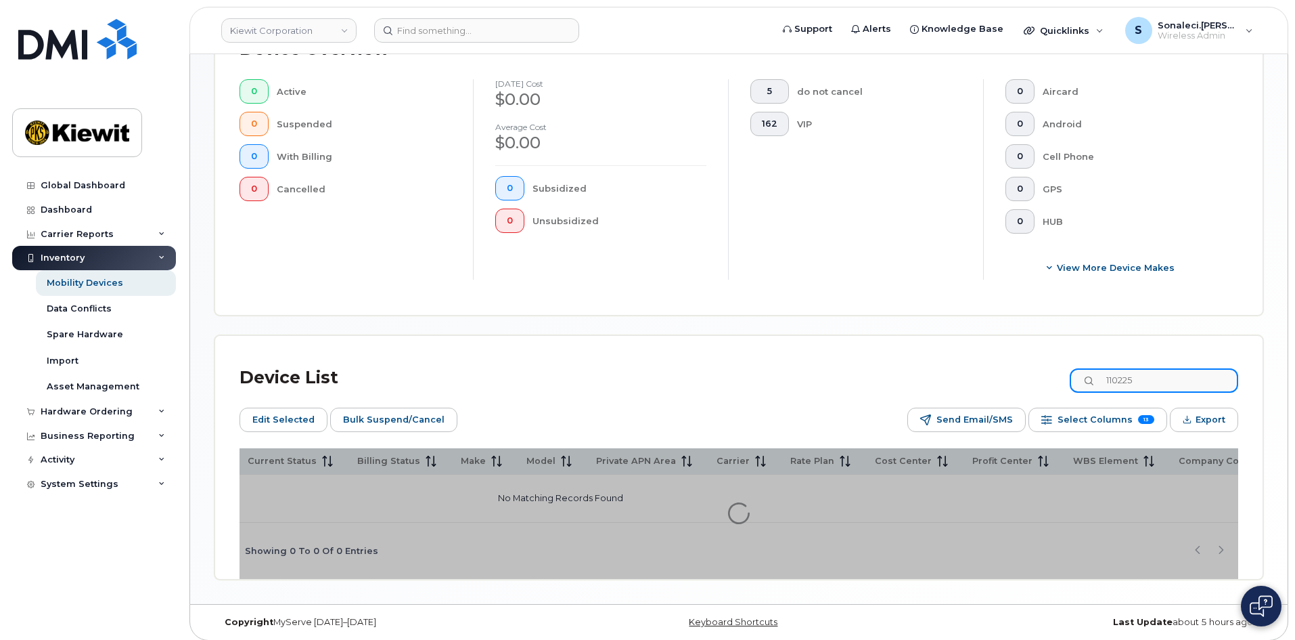
drag, startPoint x: 1156, startPoint y: 371, endPoint x: 1031, endPoint y: 371, distance: 124.5
click at [1031, 370] on div "Device List 110225" at bounding box center [739, 377] width 999 height 35
type input "110225"
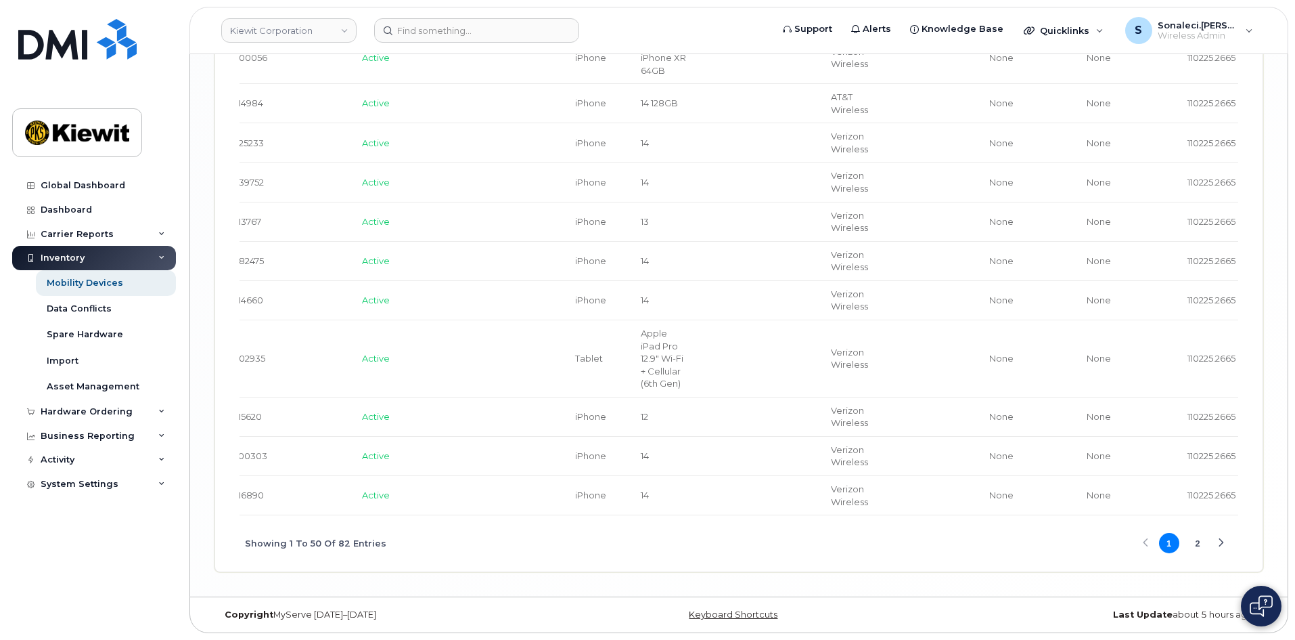
scroll to position [2359, 0]
click at [1197, 548] on button "2" at bounding box center [1198, 543] width 20 height 20
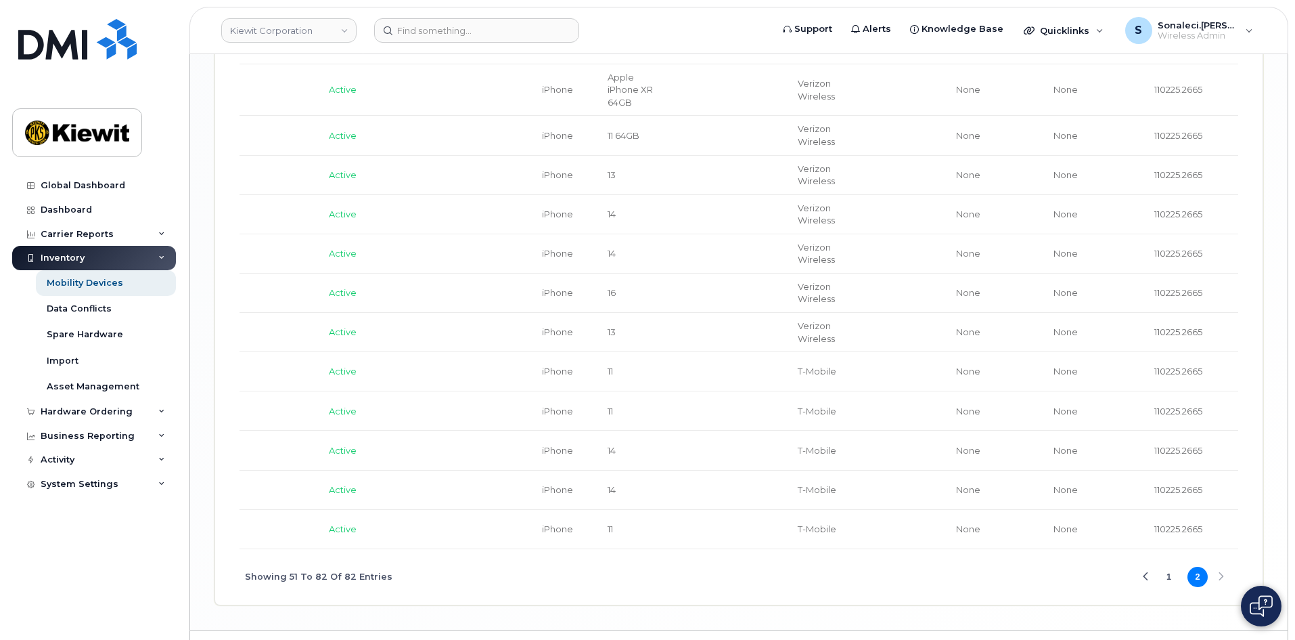
scroll to position [1626, 0]
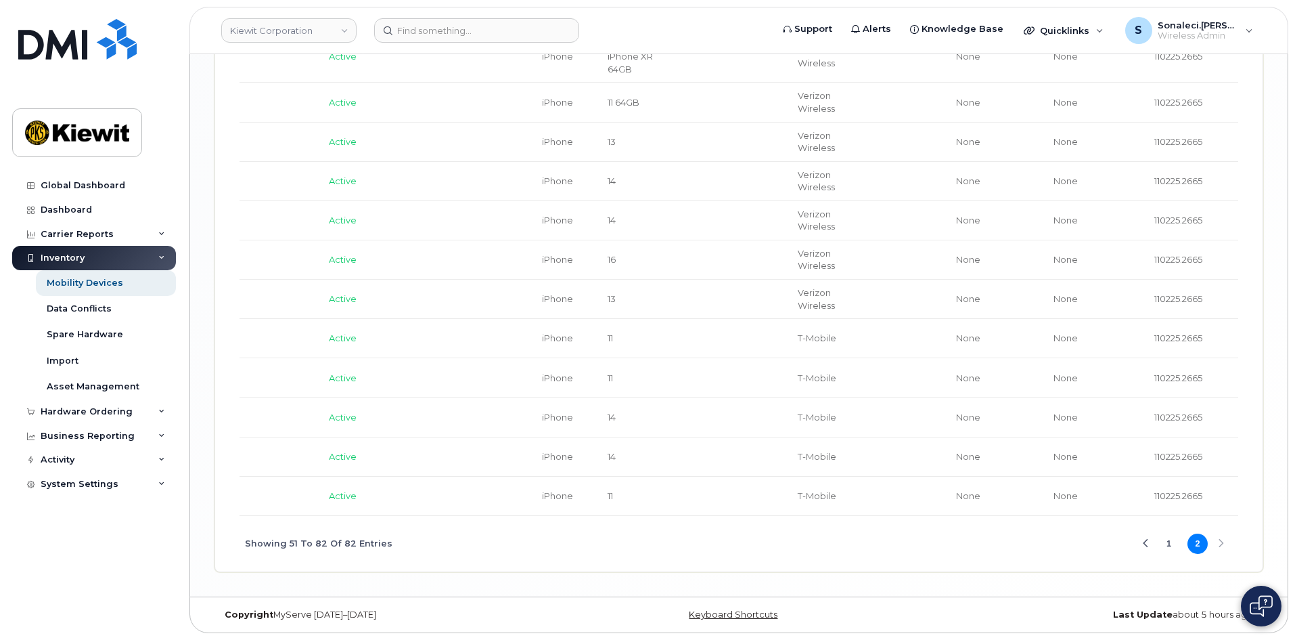
click at [1216, 546] on div "Showing 51 To 82 Of 82 Entries 1 2" at bounding box center [739, 544] width 999 height 56
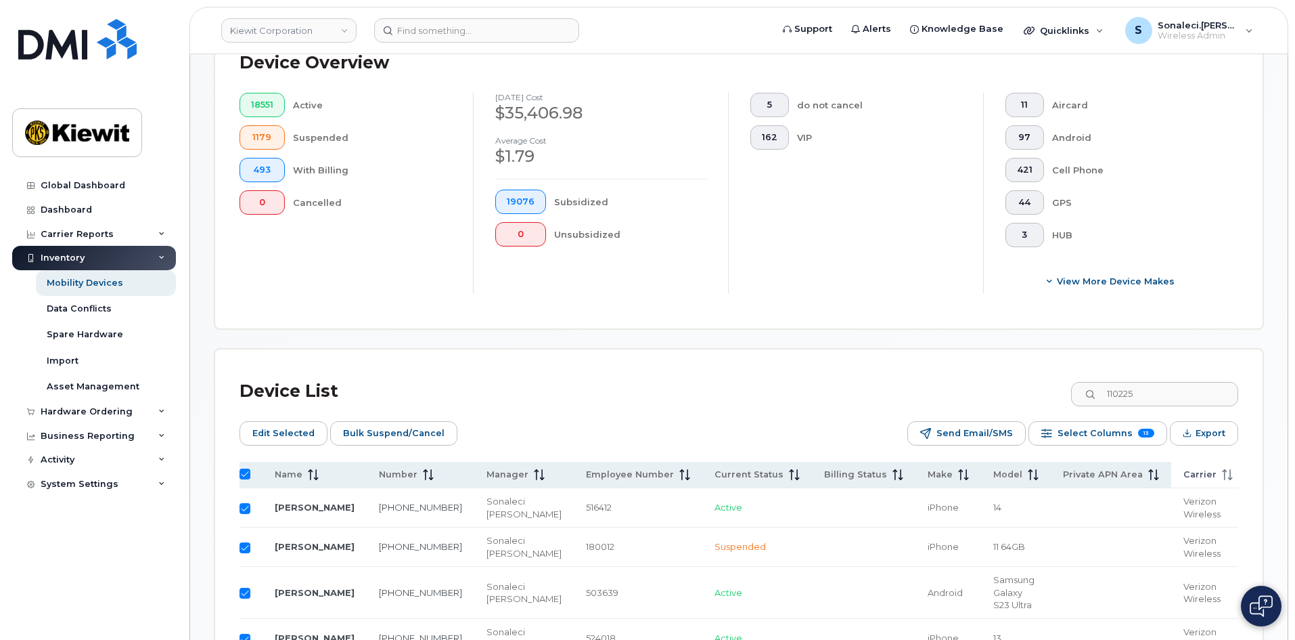
scroll to position [0, 0]
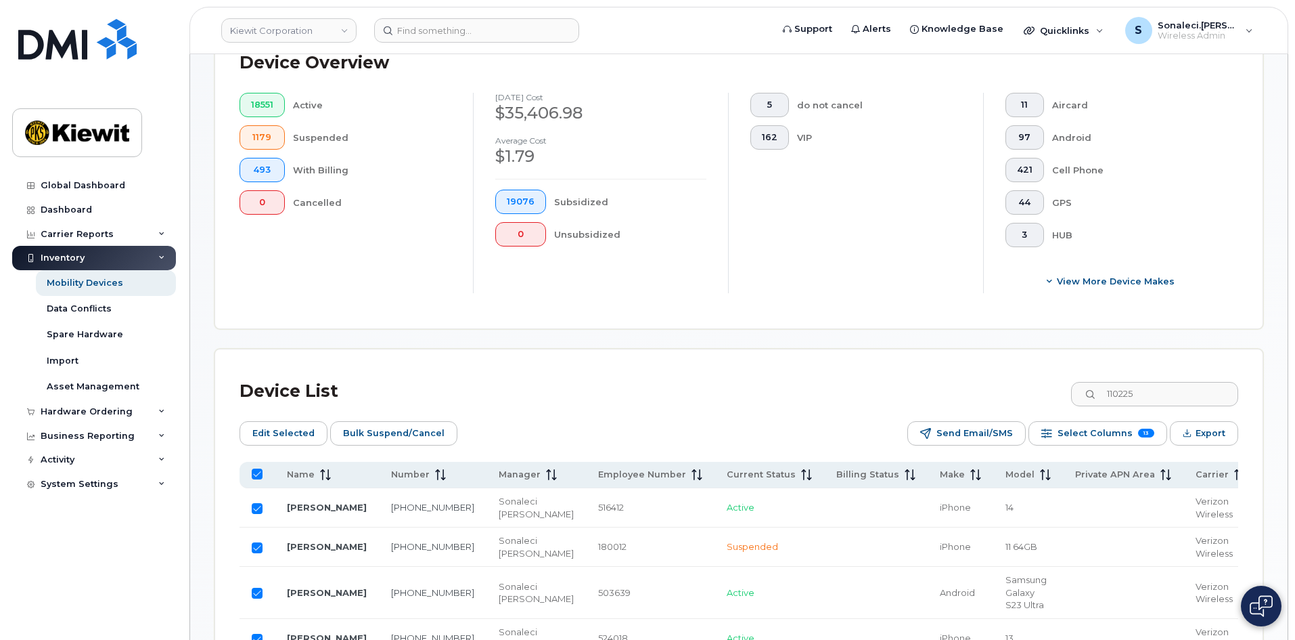
click at [254, 468] on th at bounding box center [257, 475] width 35 height 26
click at [255, 468] on input "All items selected" at bounding box center [257, 473] width 11 height 11
checkbox input "false"
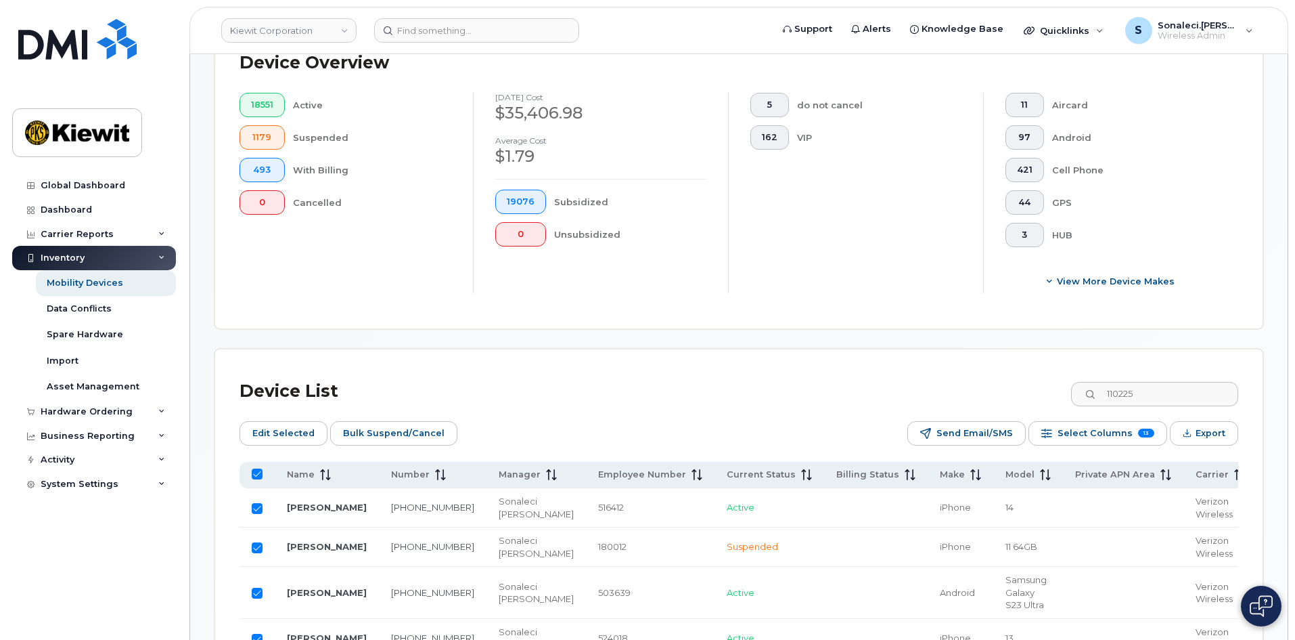
checkbox input "false"
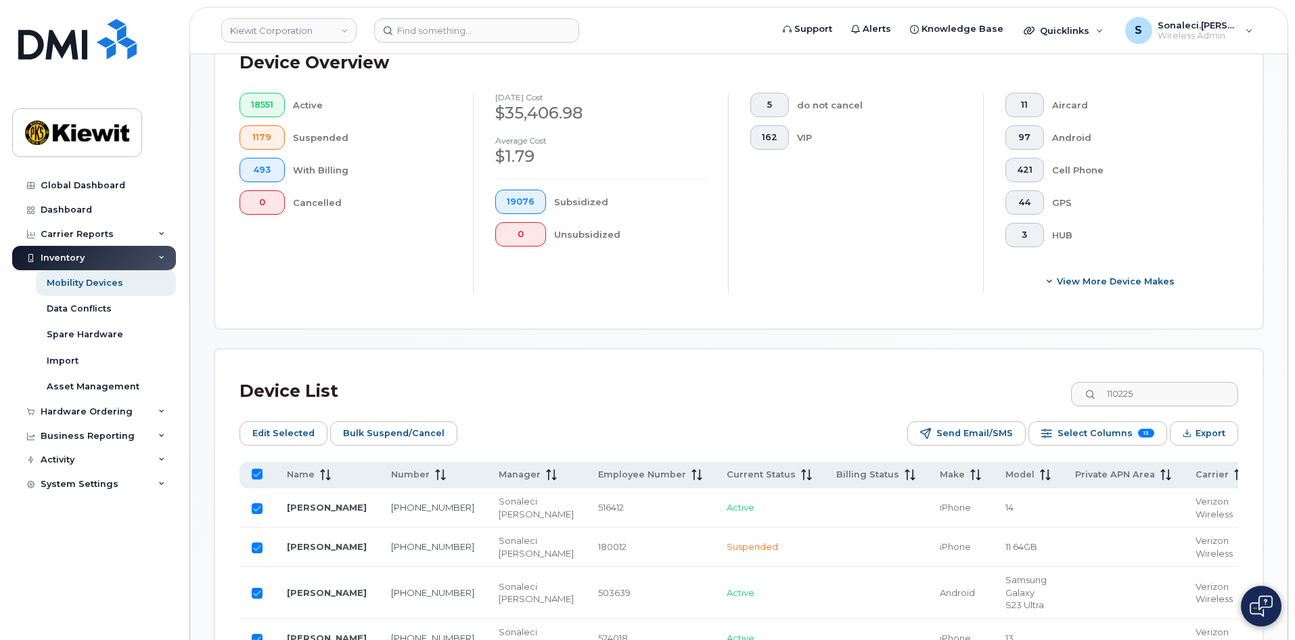
checkbox input "false"
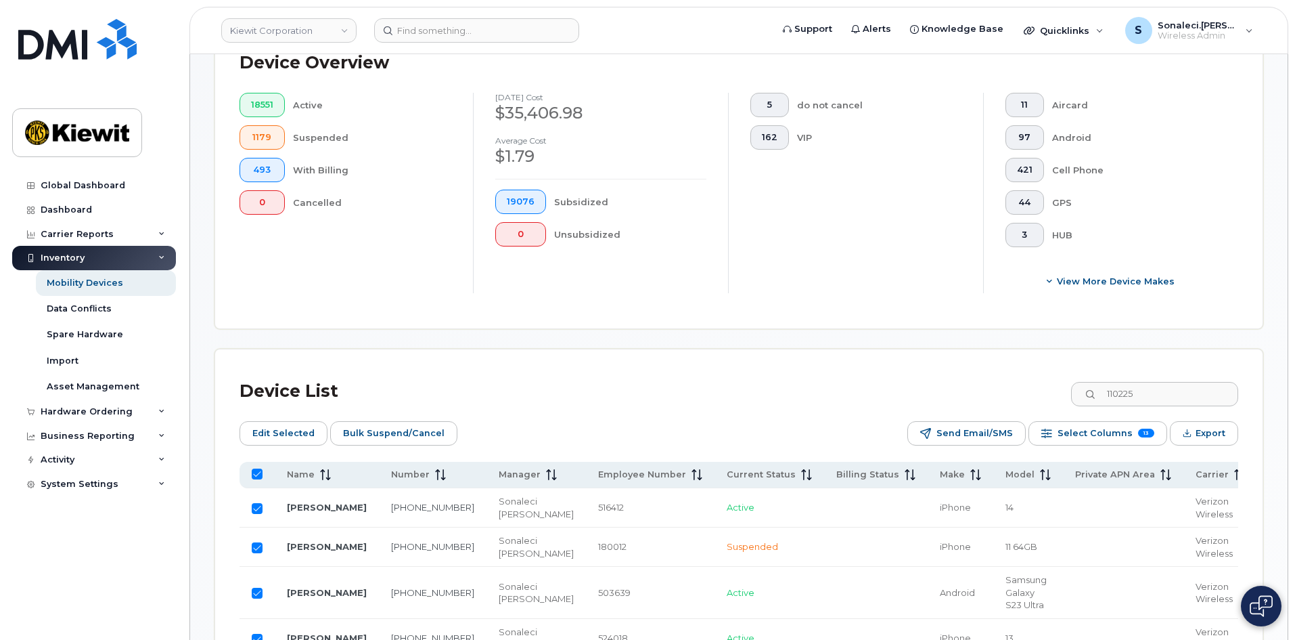
checkbox input "false"
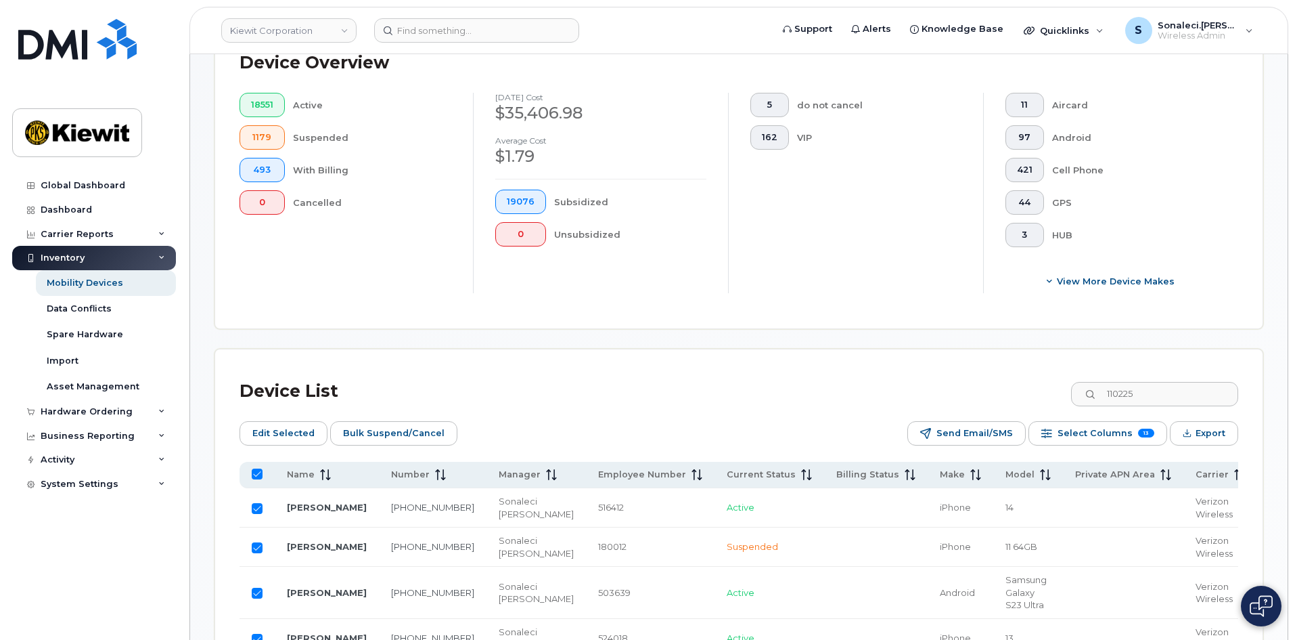
checkbox input "false"
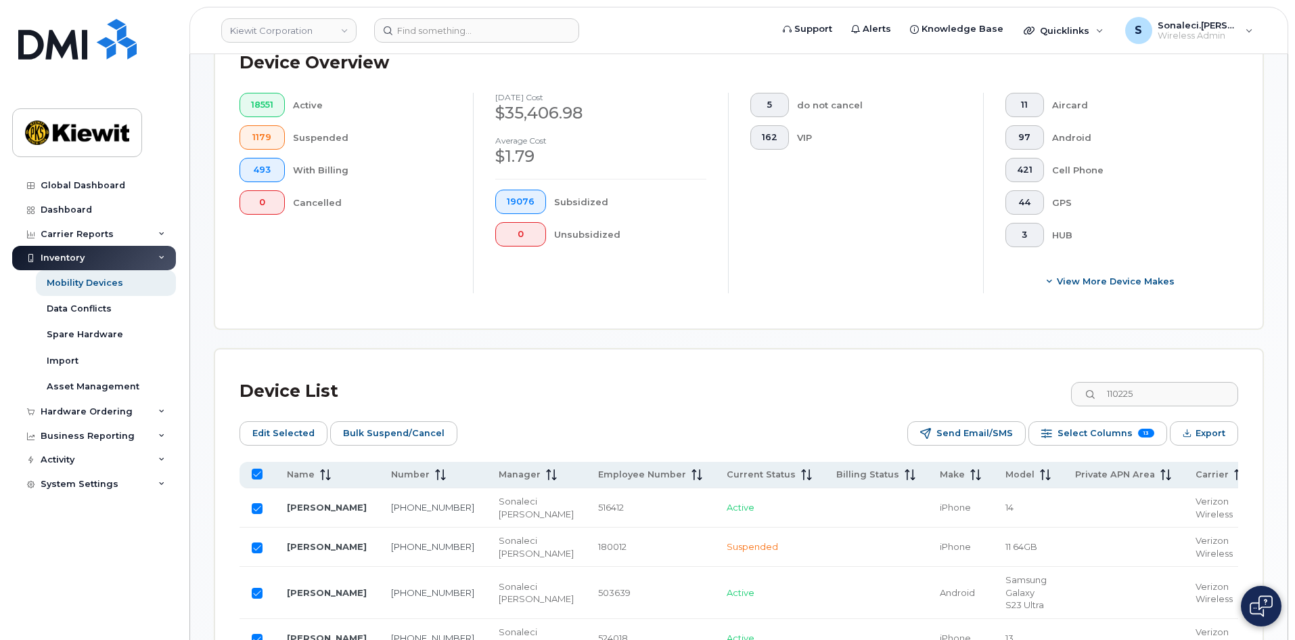
checkbox input "false"
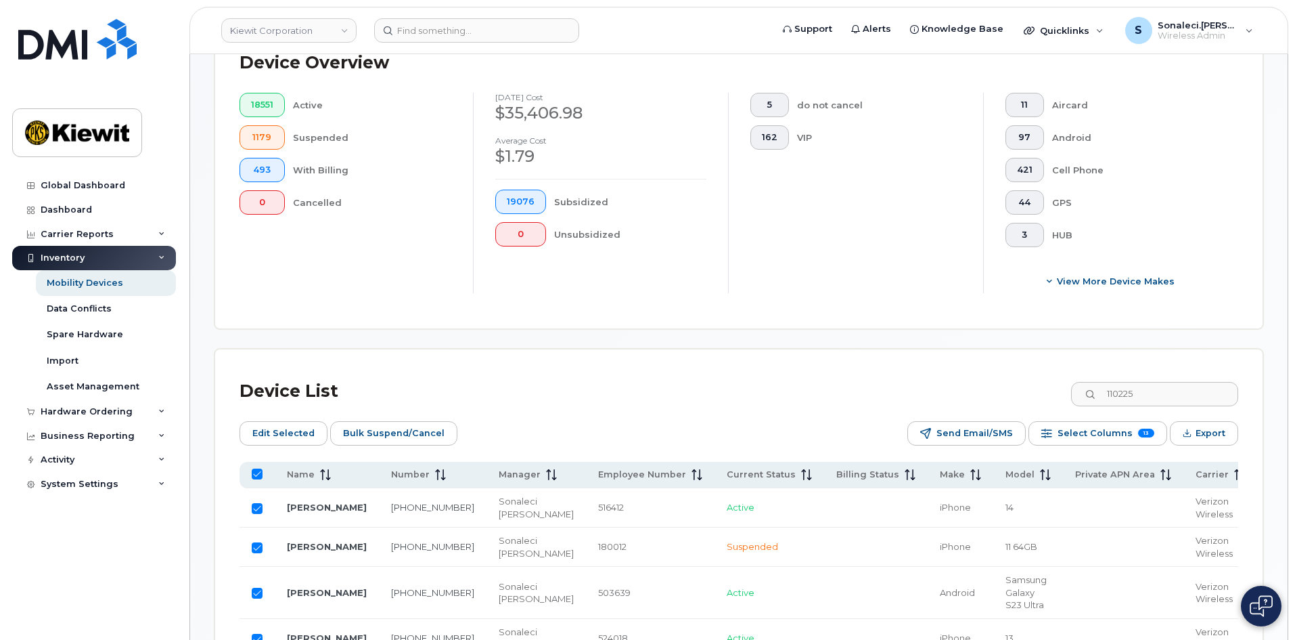
checkbox input "false"
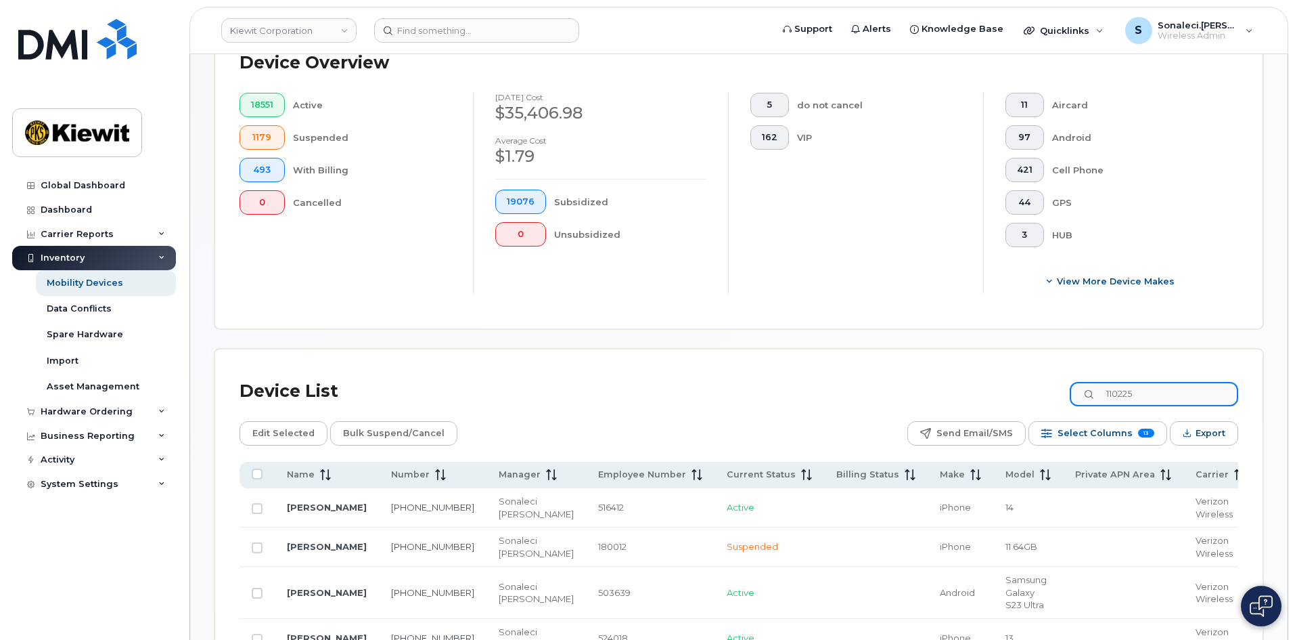
click at [1169, 382] on input "110225" at bounding box center [1154, 394] width 169 height 24
click at [1124, 423] on span "Select Columns" at bounding box center [1095, 433] width 75 height 20
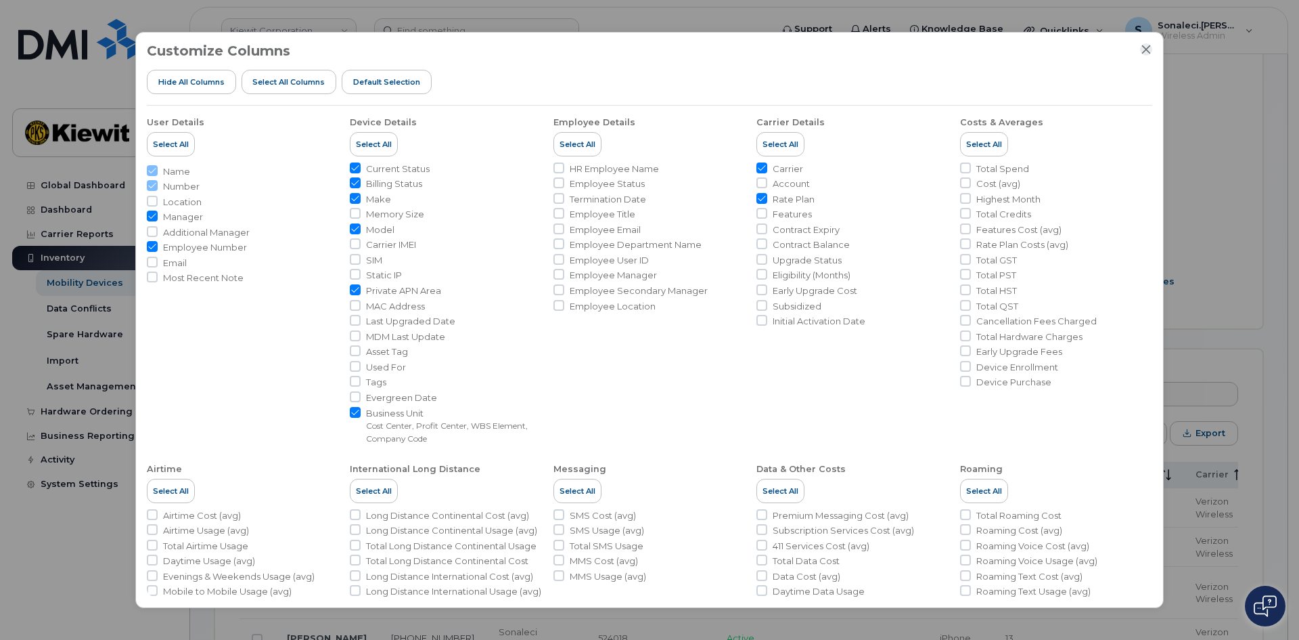
click at [1147, 47] on icon "Close" at bounding box center [1146, 49] width 11 height 11
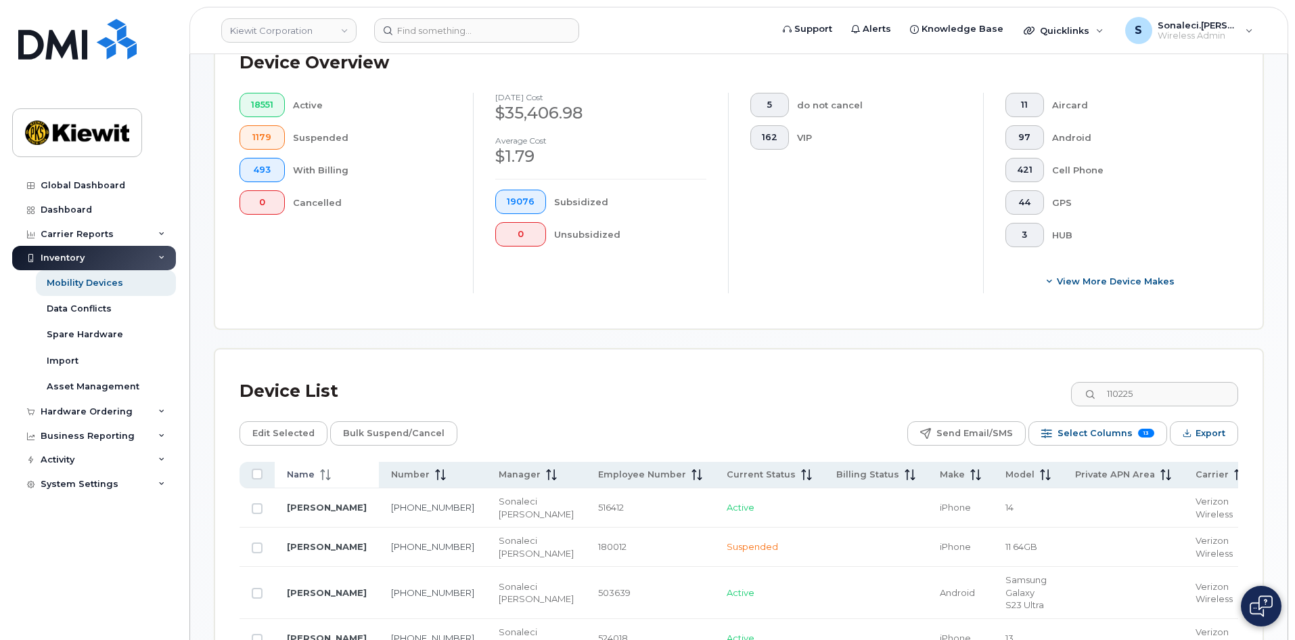
click at [315, 468] on span at bounding box center [323, 474] width 16 height 12
drag, startPoint x: 324, startPoint y: 468, endPoint x: 313, endPoint y: 460, distance: 13.5
click at [324, 469] on icon at bounding box center [325, 474] width 11 height 11
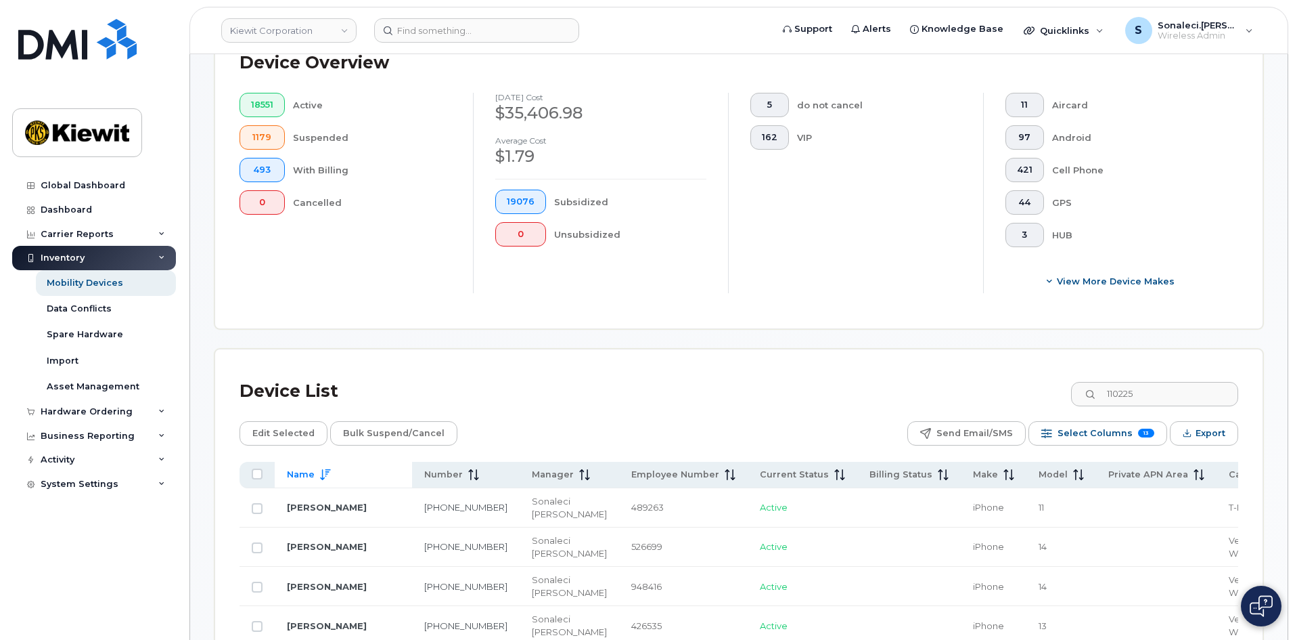
click at [312, 468] on span "Name" at bounding box center [301, 474] width 28 height 12
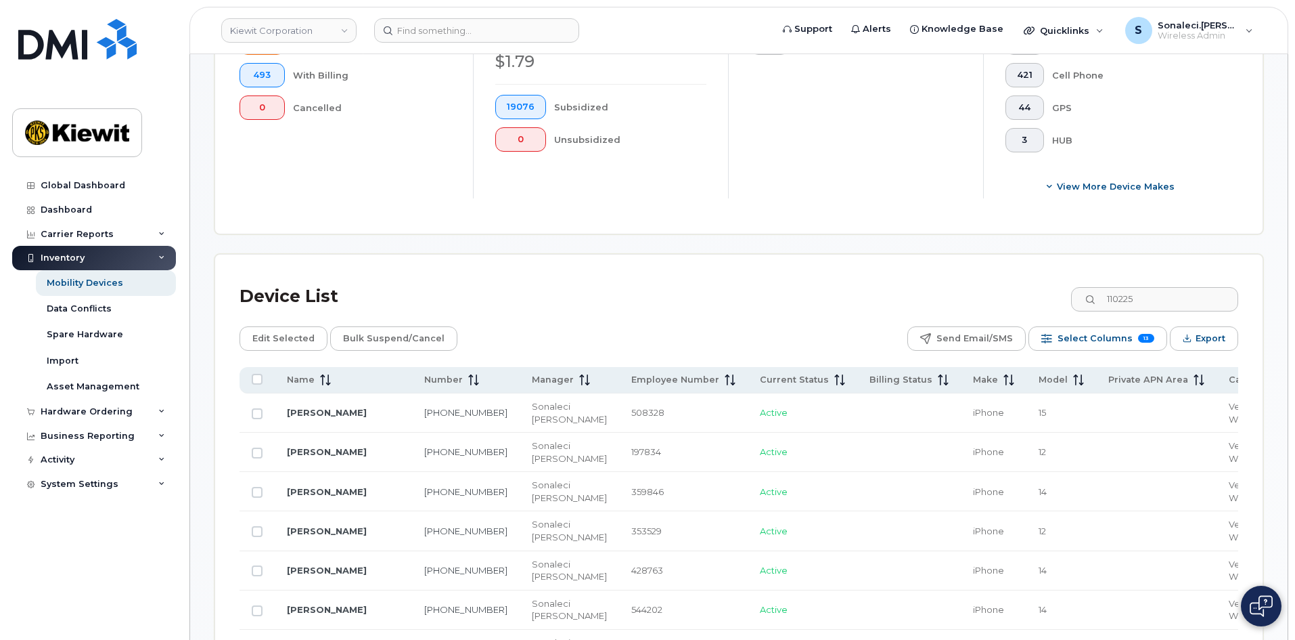
scroll to position [420, 0]
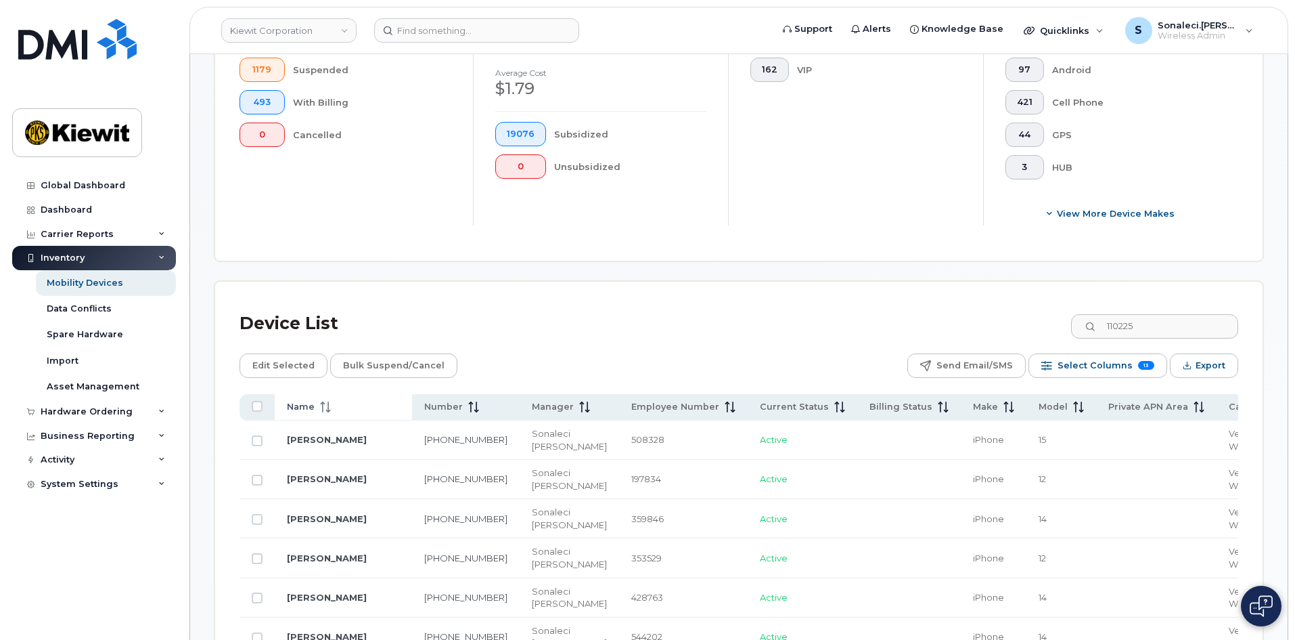
click at [307, 405] on th "Name" at bounding box center [343, 407] width 137 height 26
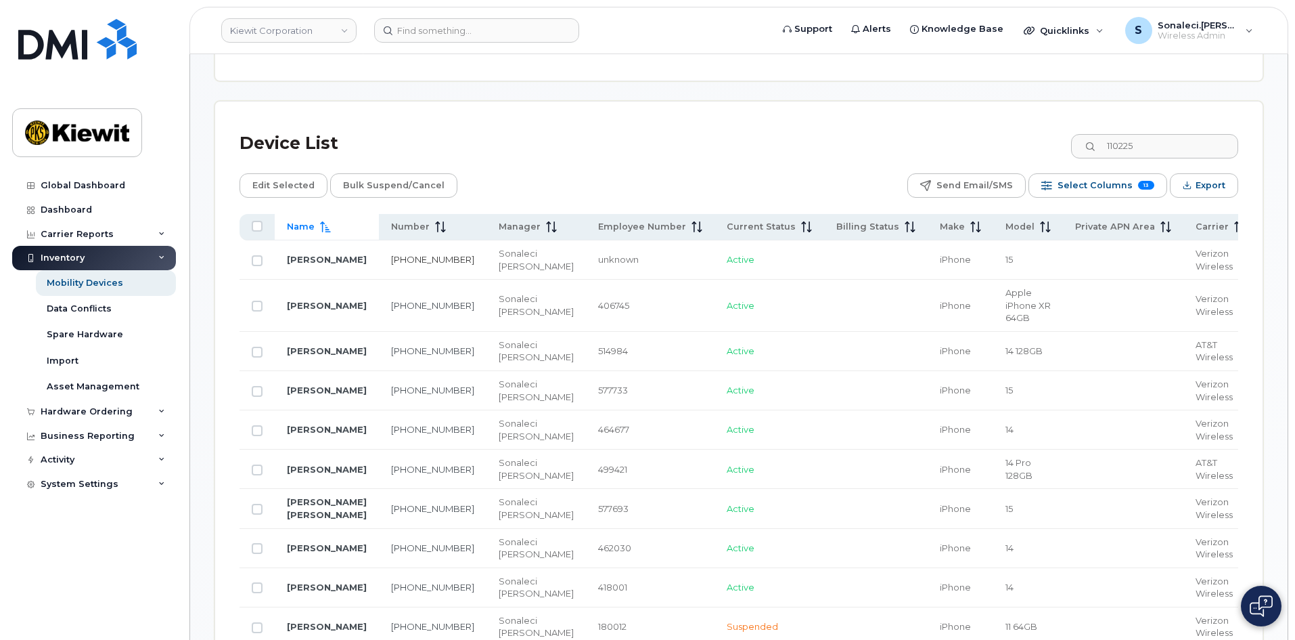
scroll to position [623, 0]
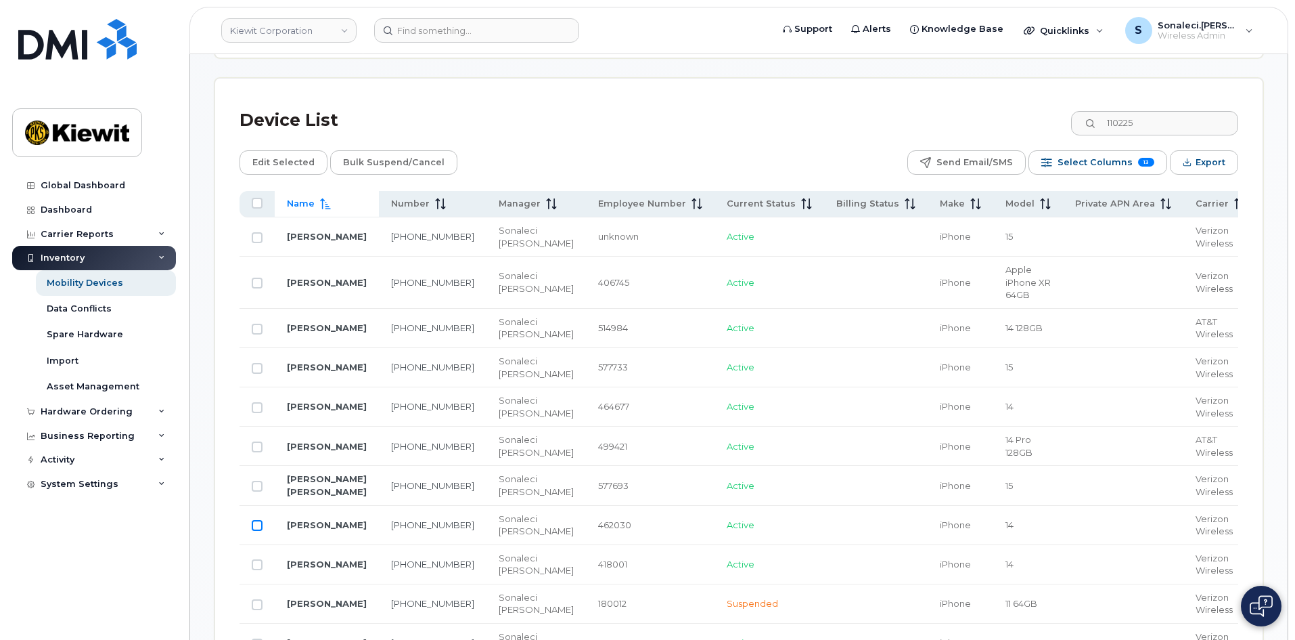
click at [254, 520] on input "Row Unselected" at bounding box center [257, 525] width 11 height 11
click at [260, 520] on input "Row Selected" at bounding box center [257, 525] width 11 height 11
checkbox input "false"
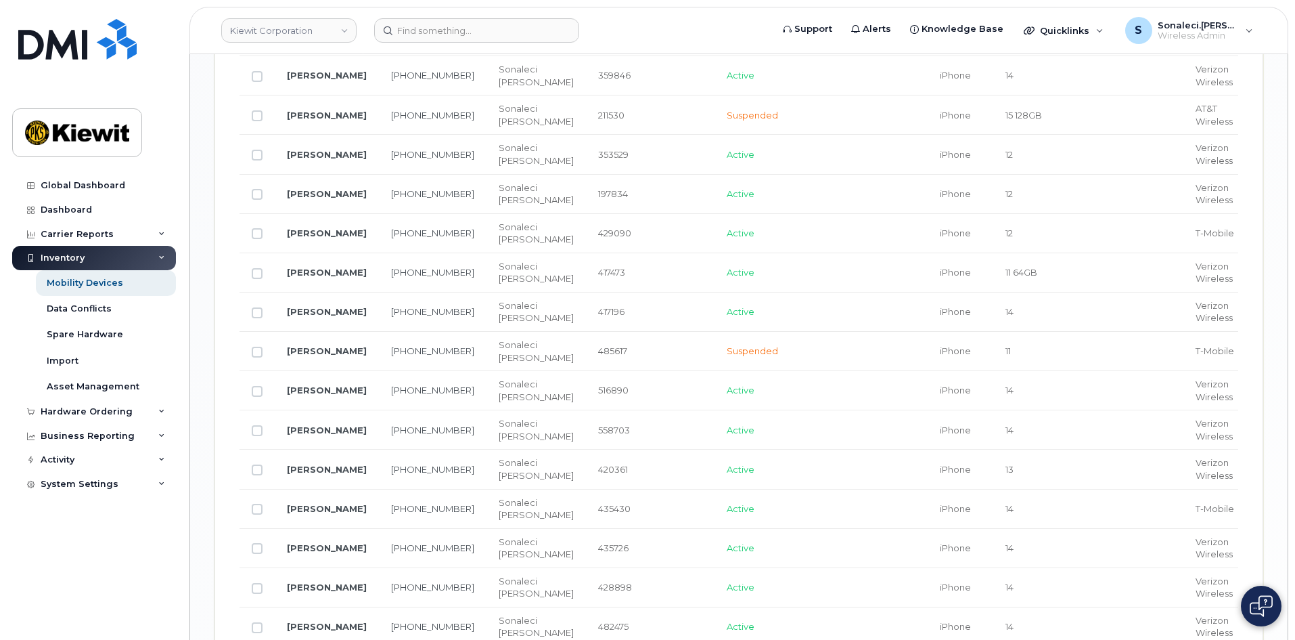
scroll to position [1570, 0]
click at [258, 621] on input "Row Unselected" at bounding box center [257, 626] width 11 height 11
checkbox input "true"
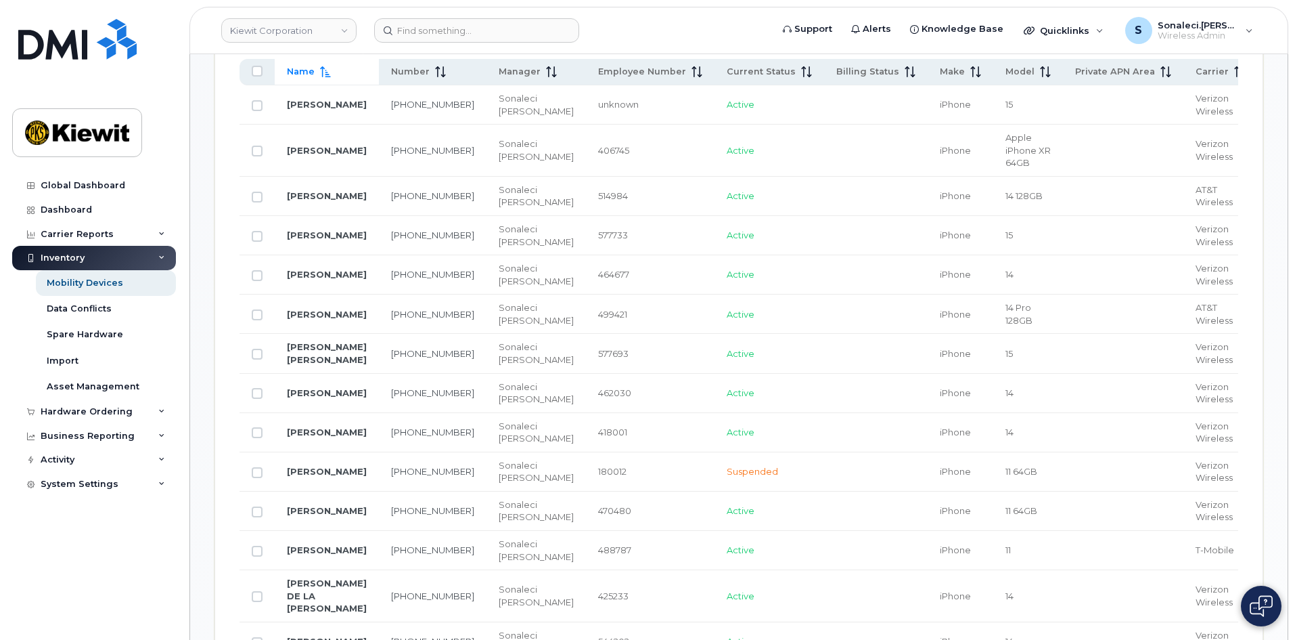
scroll to position [555, 0]
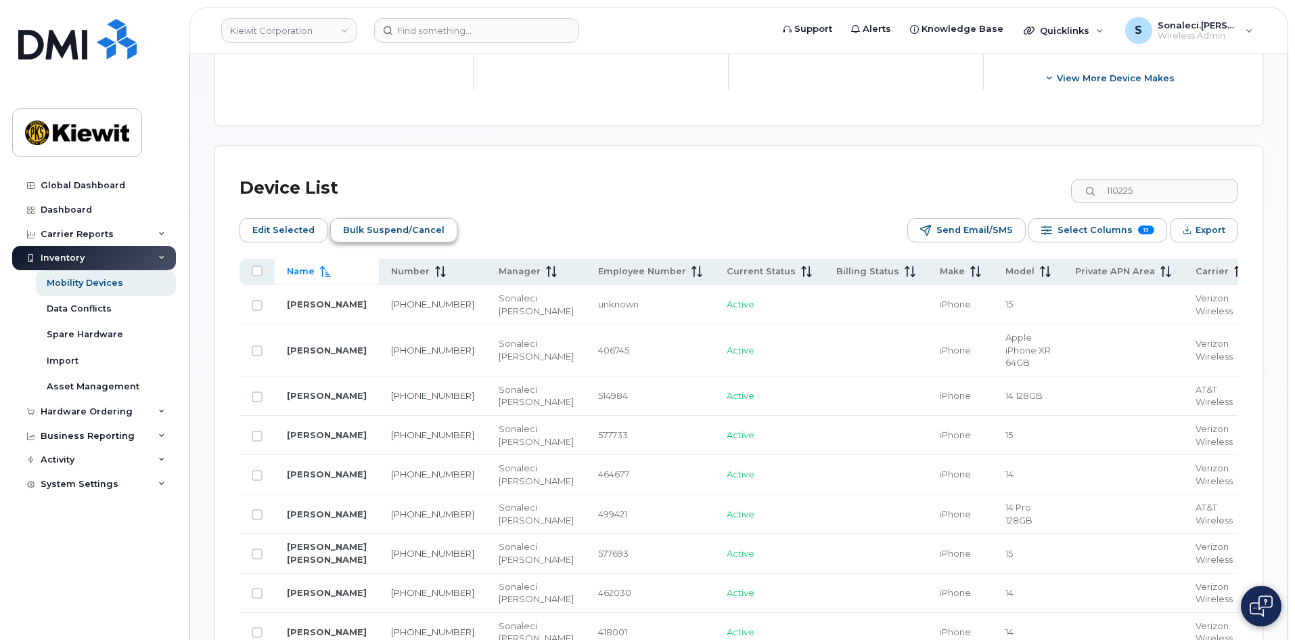
click at [355, 220] on span "Bulk Suspend/Cancel" at bounding box center [394, 230] width 102 height 20
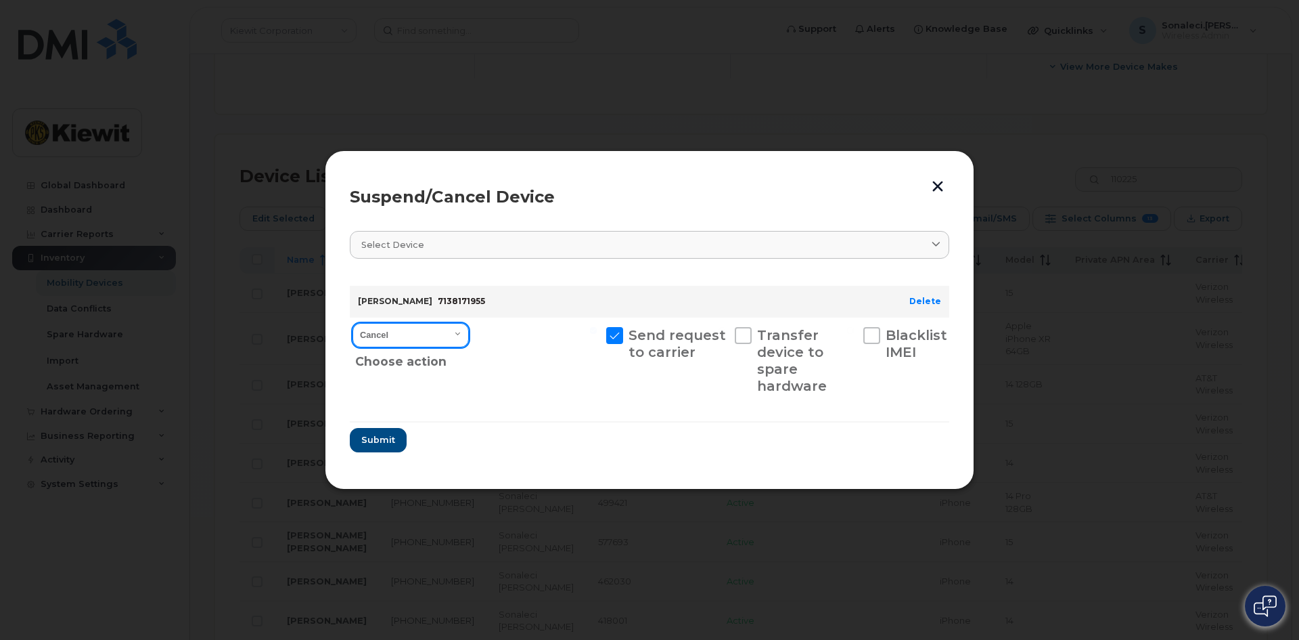
click at [444, 329] on select "Cancel Suspend - Reduced Rate Suspend - Full Rate Suspend - Lost Device/Stolen …" at bounding box center [411, 335] width 116 height 24
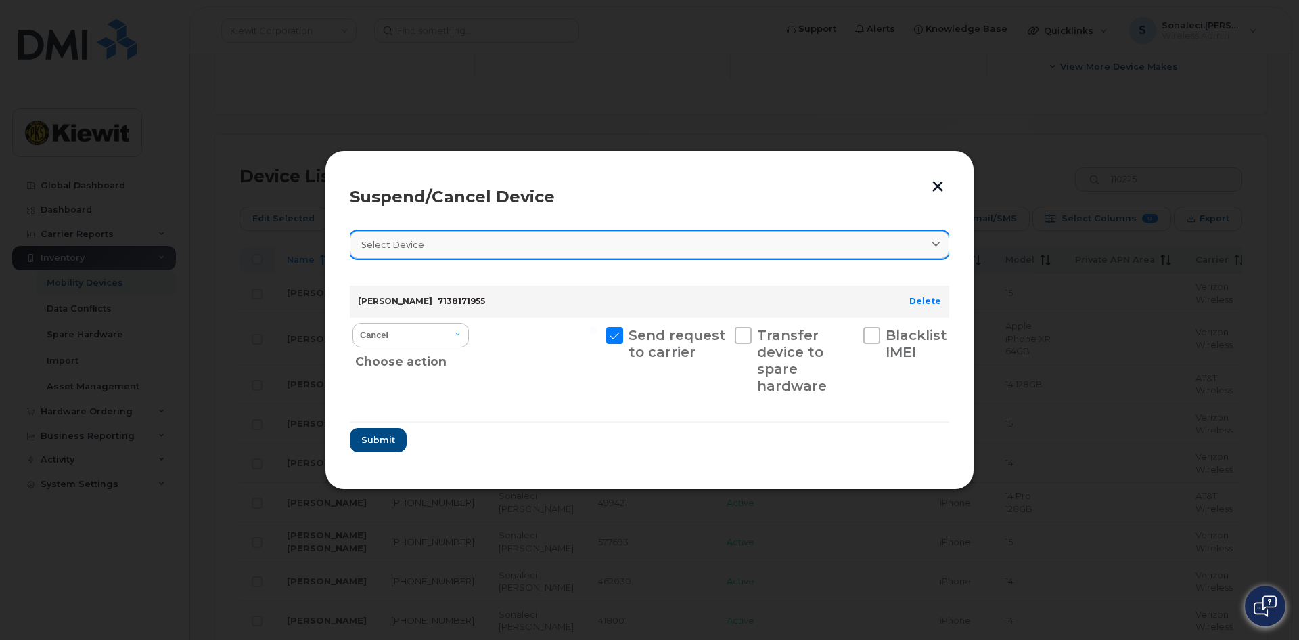
click at [575, 254] on link "Select device" at bounding box center [650, 245] width 600 height 28
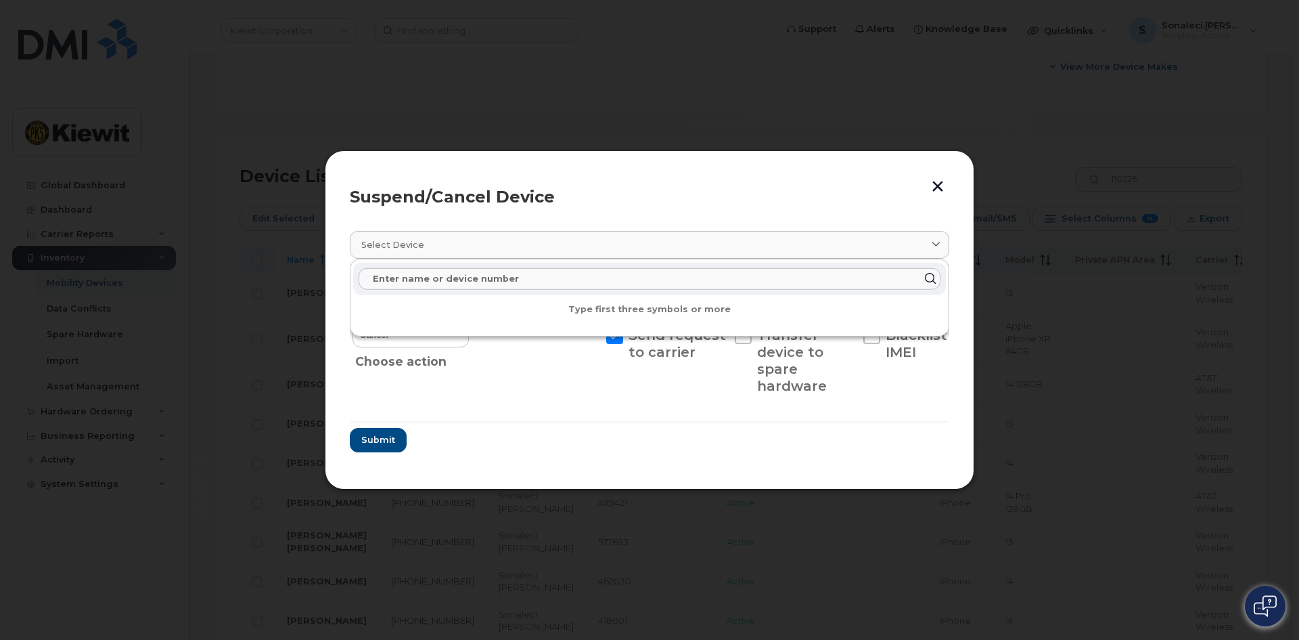
click at [734, 210] on header "Suspend/Cancel Device" at bounding box center [650, 196] width 600 height 43
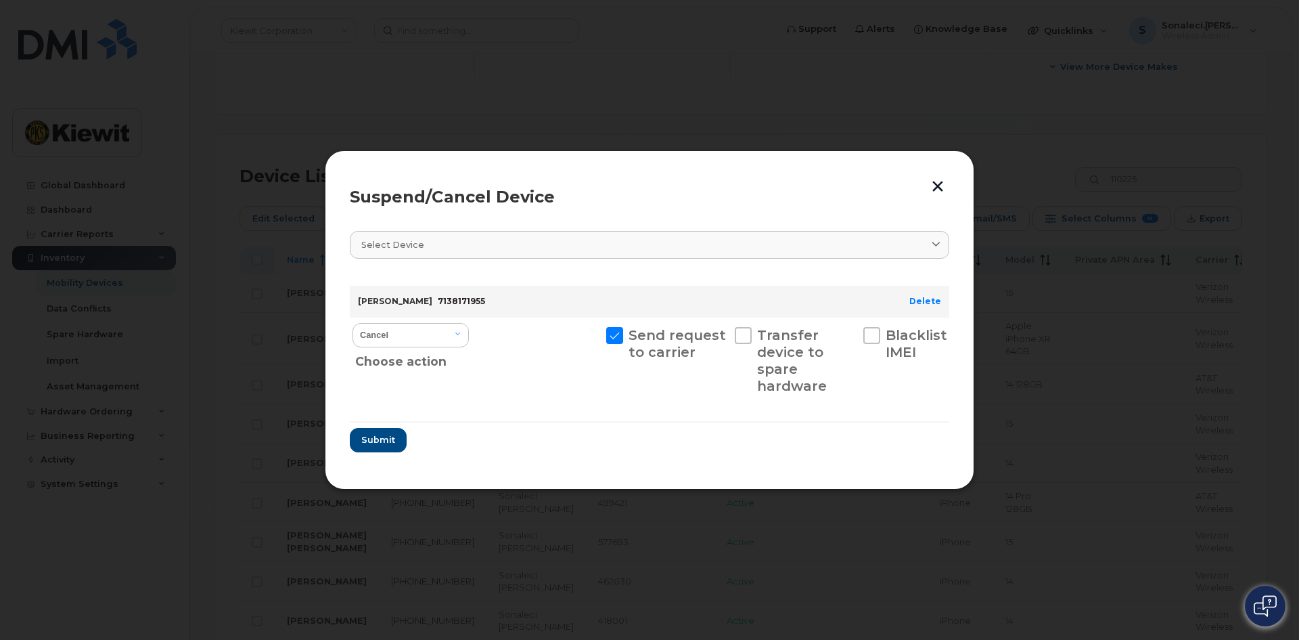
click at [950, 185] on div "Suspend/Cancel Device Select device Type first three symbols or more JARROD REC…" at bounding box center [650, 319] width 650 height 338
click at [925, 189] on div "Suspend/Cancel Device" at bounding box center [650, 197] width 600 height 16
click at [940, 185] on button "button" at bounding box center [938, 186] width 20 height 22
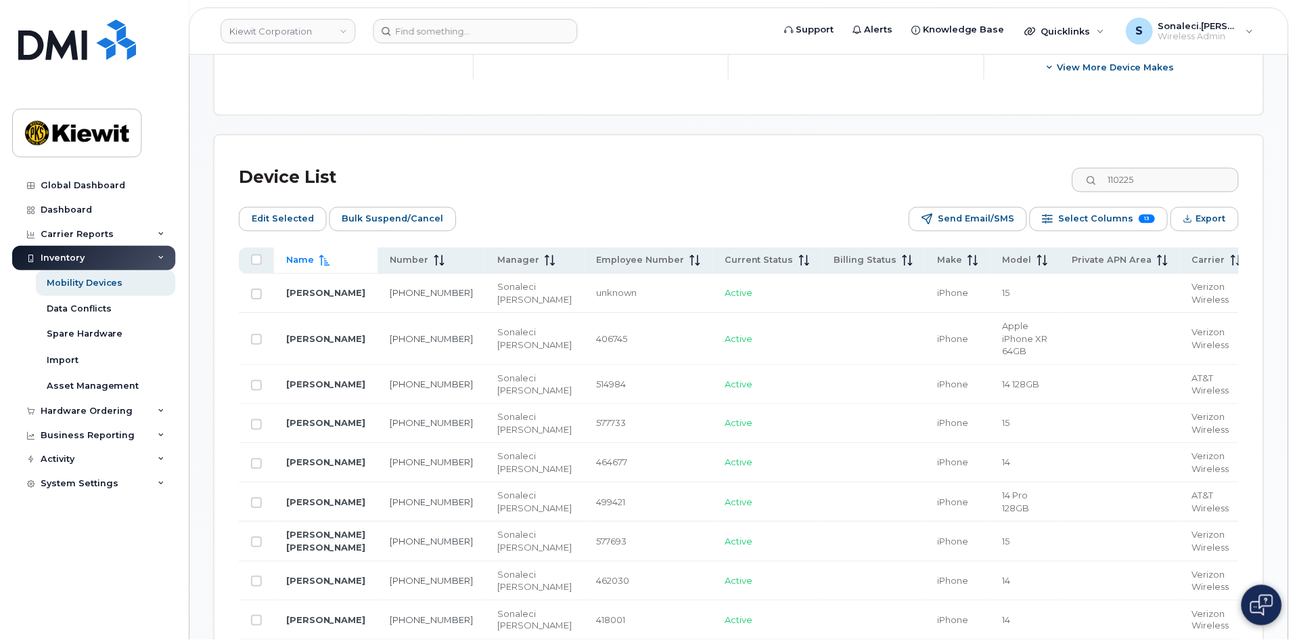
scroll to position [555, 0]
